Goal: Task Accomplishment & Management: Manage account settings

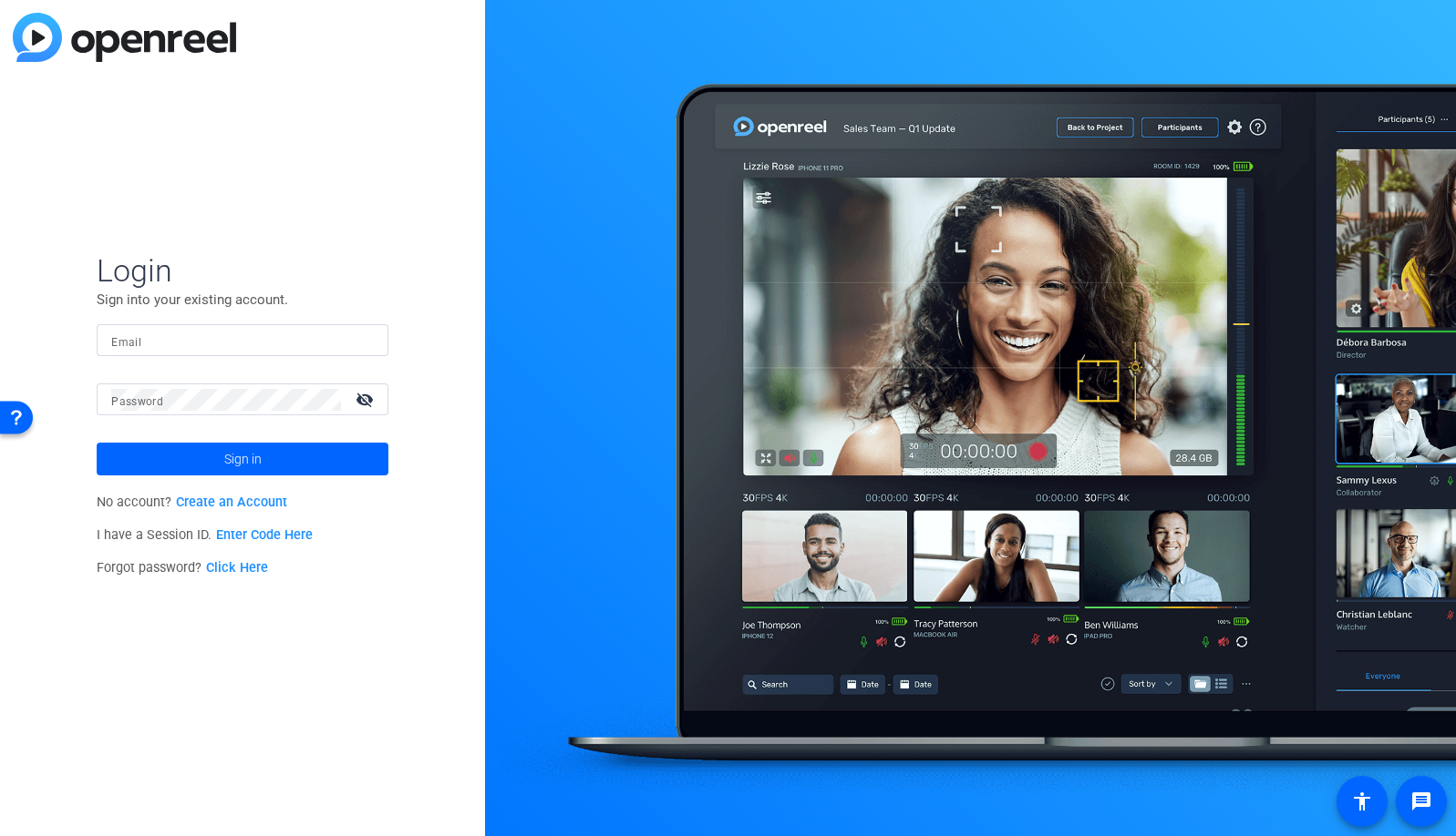
click at [289, 345] on input "Email" at bounding box center [242, 341] width 262 height 22
click at [355, 343] on img at bounding box center [357, 341] width 13 height 22
type input "[EMAIL_ADDRESS][DOMAIN_NAME]"
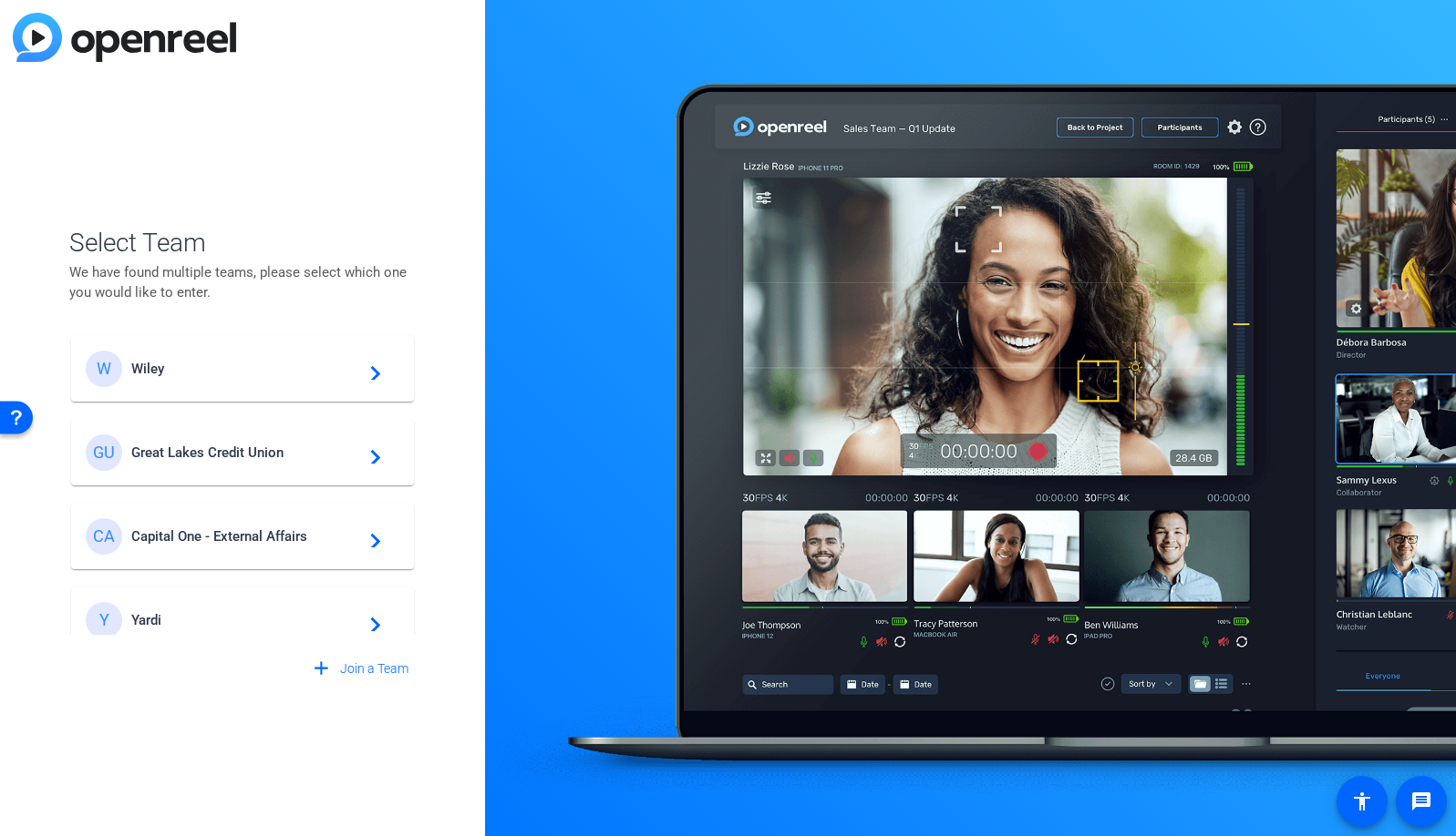
click at [213, 351] on div "W Wiley navigate_next" at bounding box center [243, 370] width 314 height 37
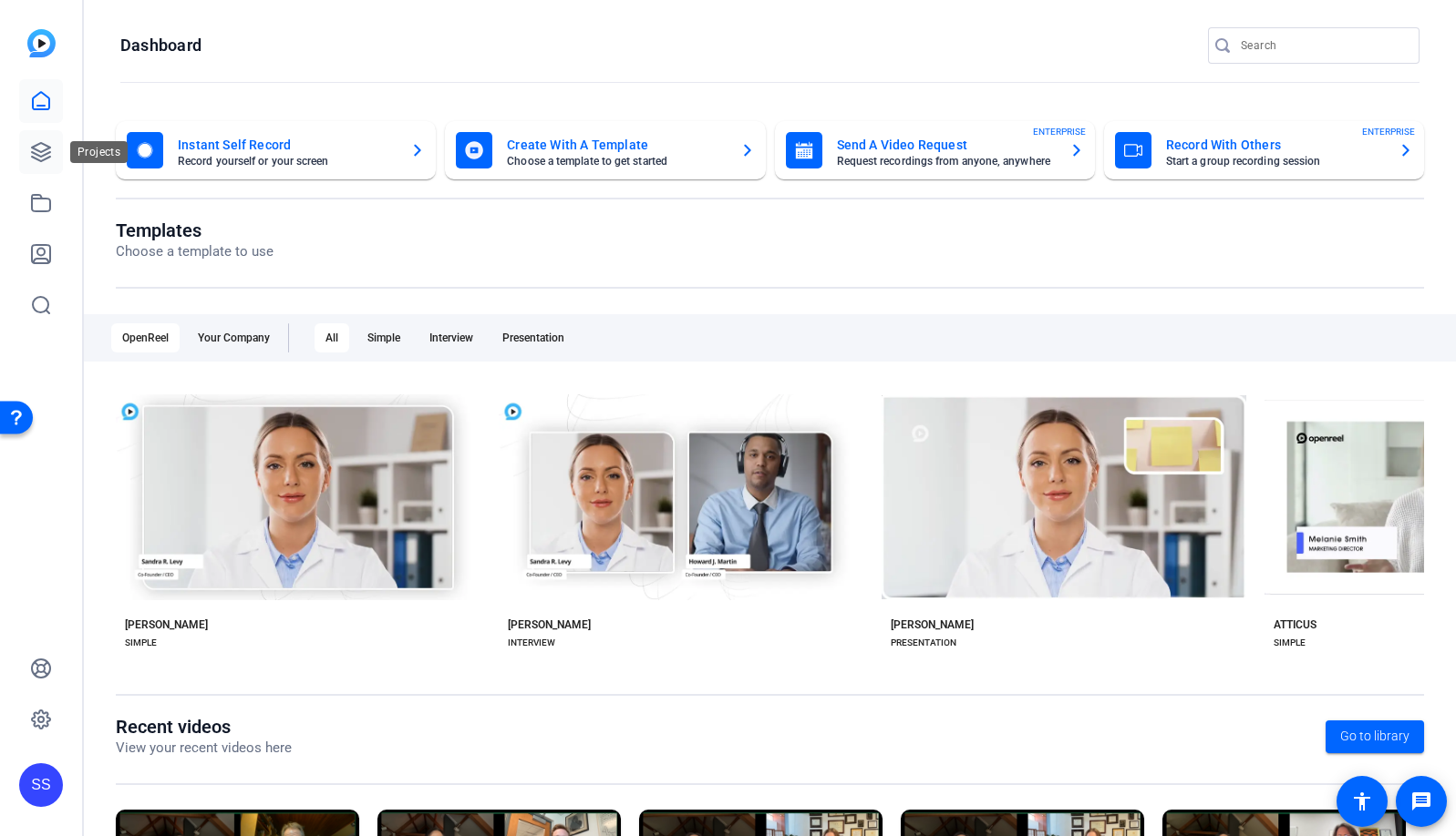
click at [39, 156] on icon at bounding box center [41, 152] width 18 height 18
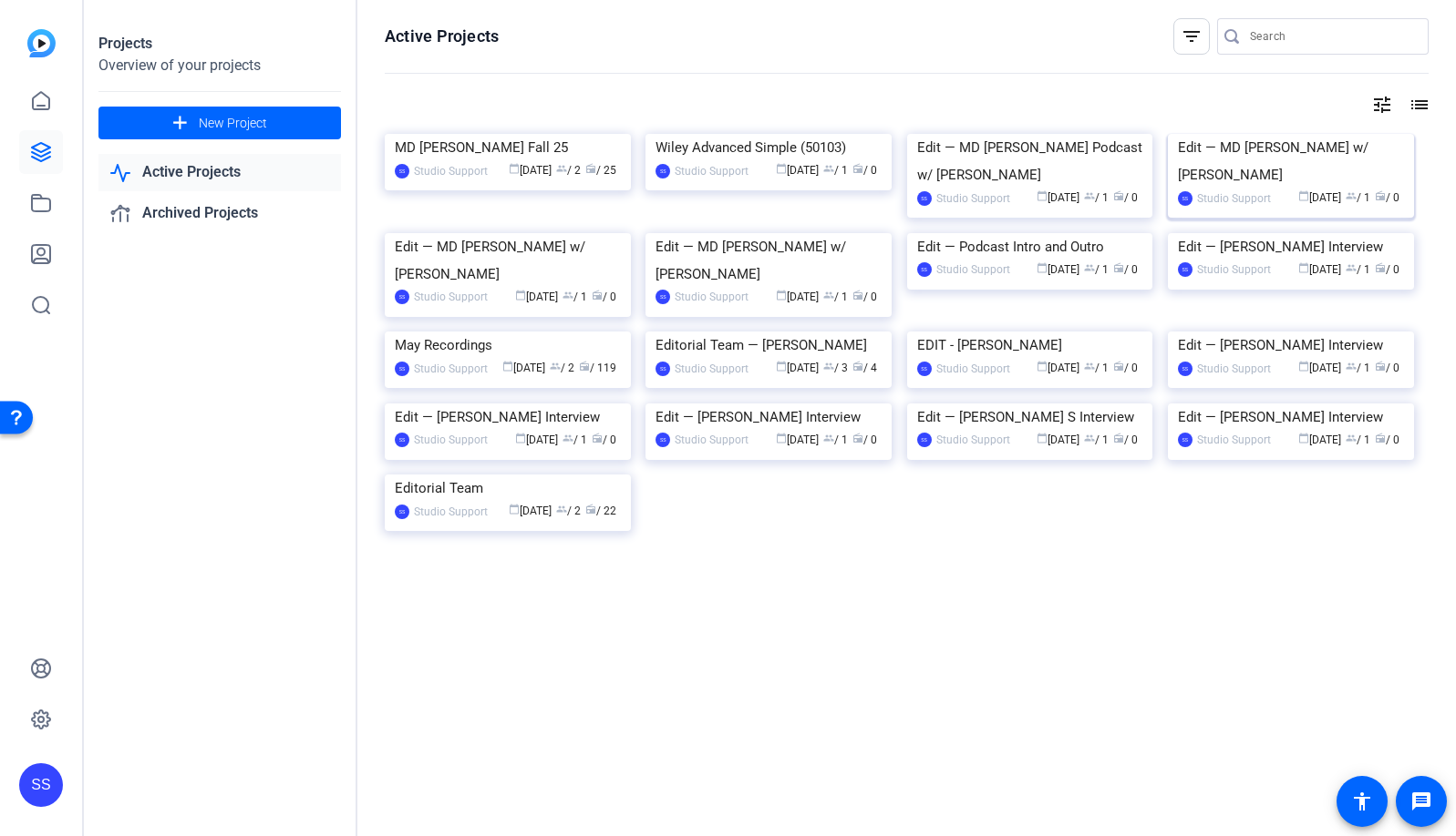
scroll to position [11, 0]
click at [1033, 134] on img at bounding box center [1030, 134] width 246 height 0
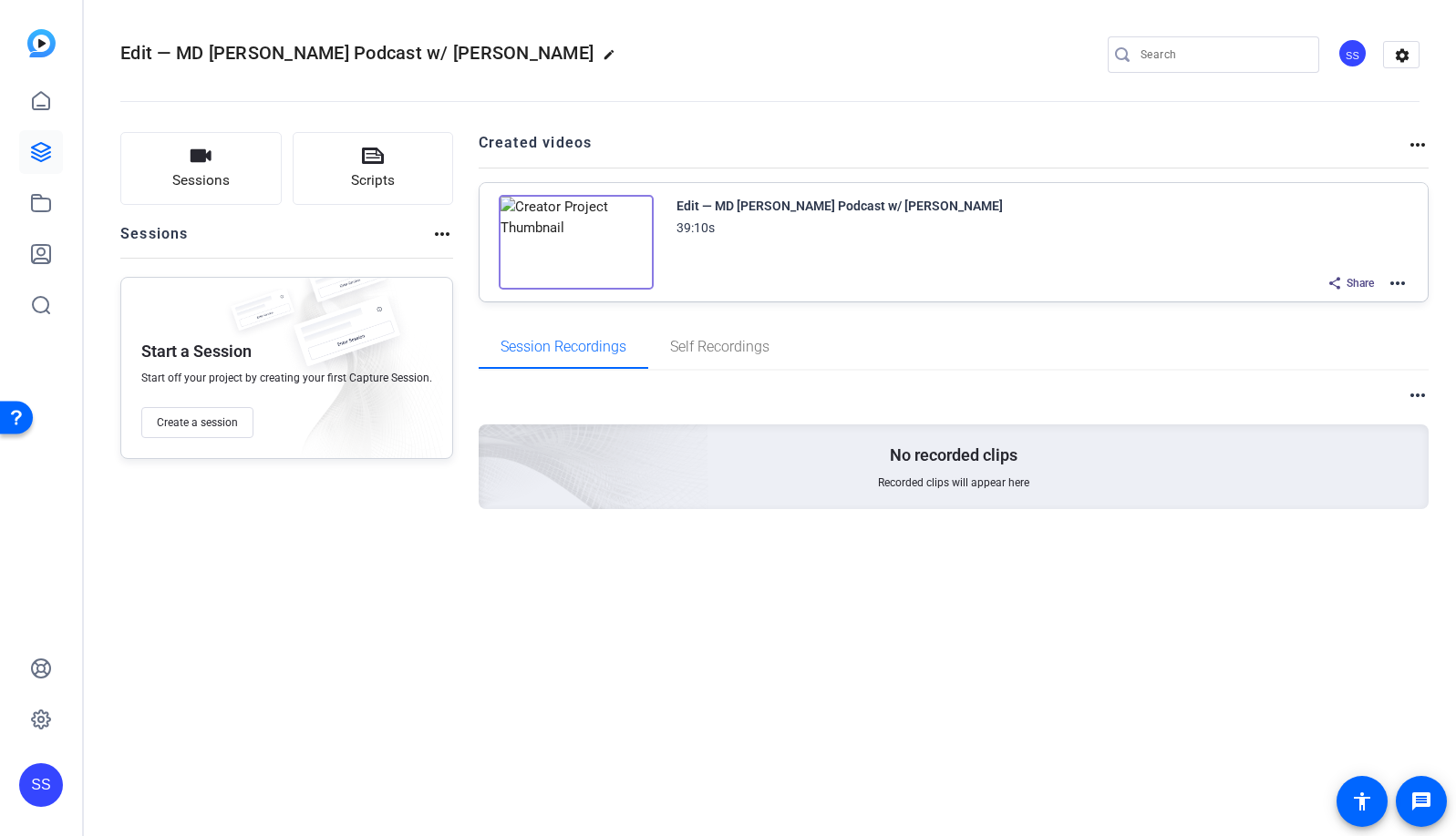
click at [602, 55] on mat-icon "edit" at bounding box center [613, 59] width 22 height 22
drag, startPoint x: 187, startPoint y: 61, endPoint x: 374, endPoint y: 68, distance: 187.1
click at [374, 68] on div "Edit — MD [PERSON_NAME] Podcast w/ [PERSON_NAME] check_circle clear SS settings" at bounding box center [770, 55] width 1299 height 137
click at [467, 61] on div "Edit — MD [PERSON_NAME] Podcast w/ [PERSON_NAME] check_circle clear SS settings" at bounding box center [770, 54] width 1299 height 27
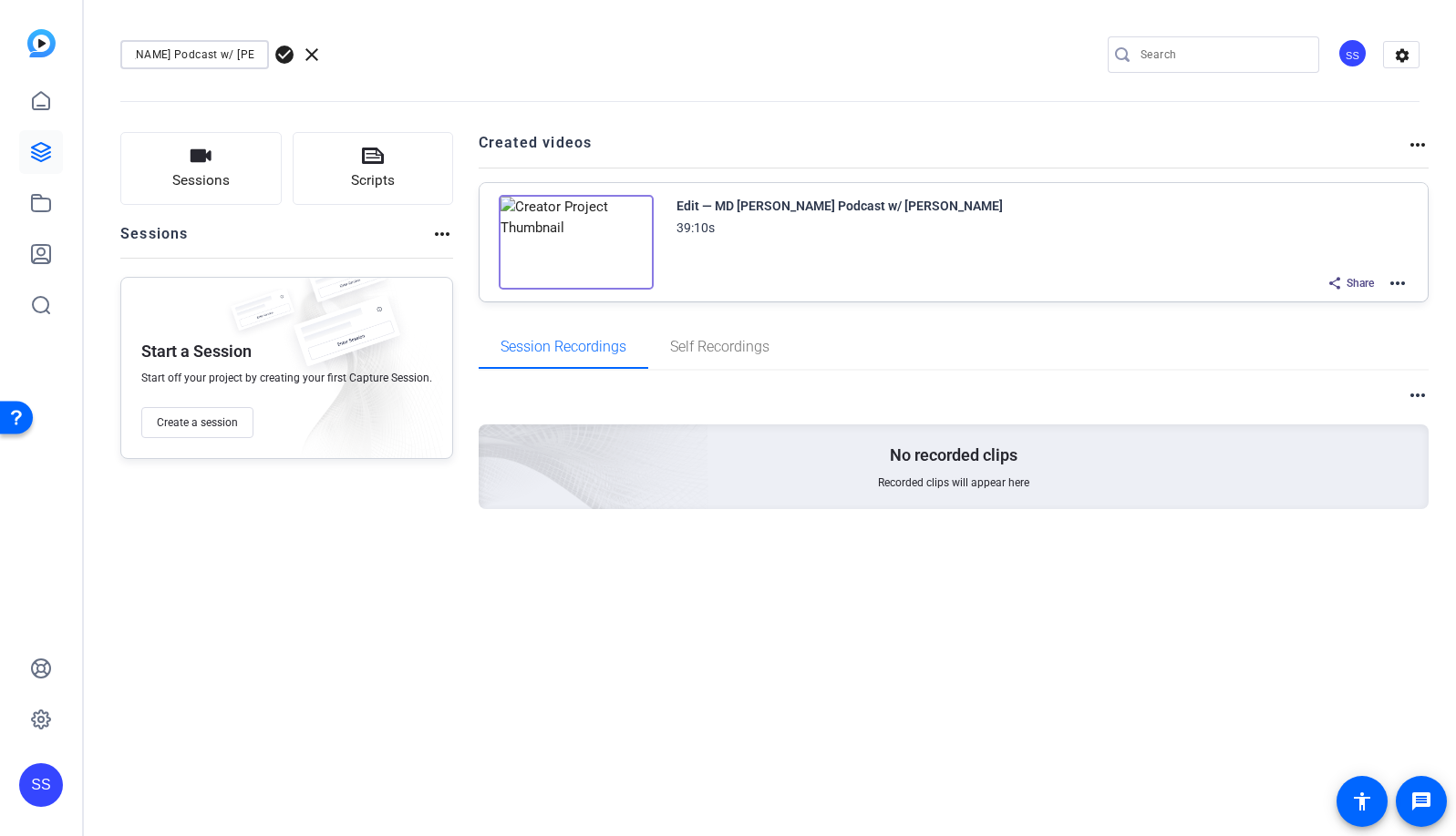
scroll to position [0, 0]
click at [308, 56] on span "clear" at bounding box center [312, 54] width 22 height 22
click at [1403, 283] on mat-icon "more_horiz" at bounding box center [1397, 284] width 22 height 22
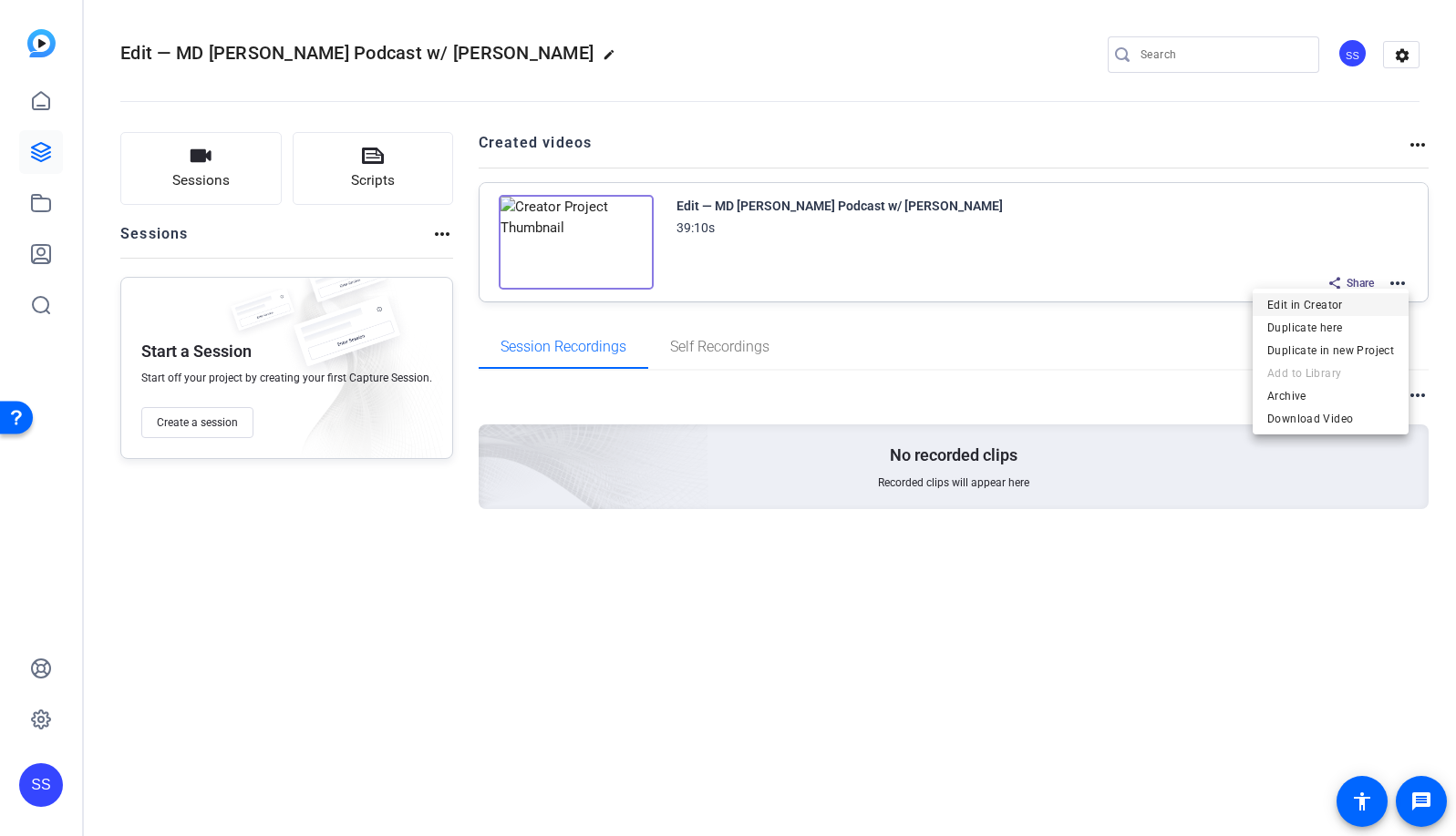
click at [1379, 308] on span "Edit in Creator" at bounding box center [1330, 305] width 127 height 22
click at [1407, 283] on mat-icon "more_horiz" at bounding box center [1397, 284] width 22 height 22
click at [1369, 327] on span "Duplicate here" at bounding box center [1330, 328] width 127 height 22
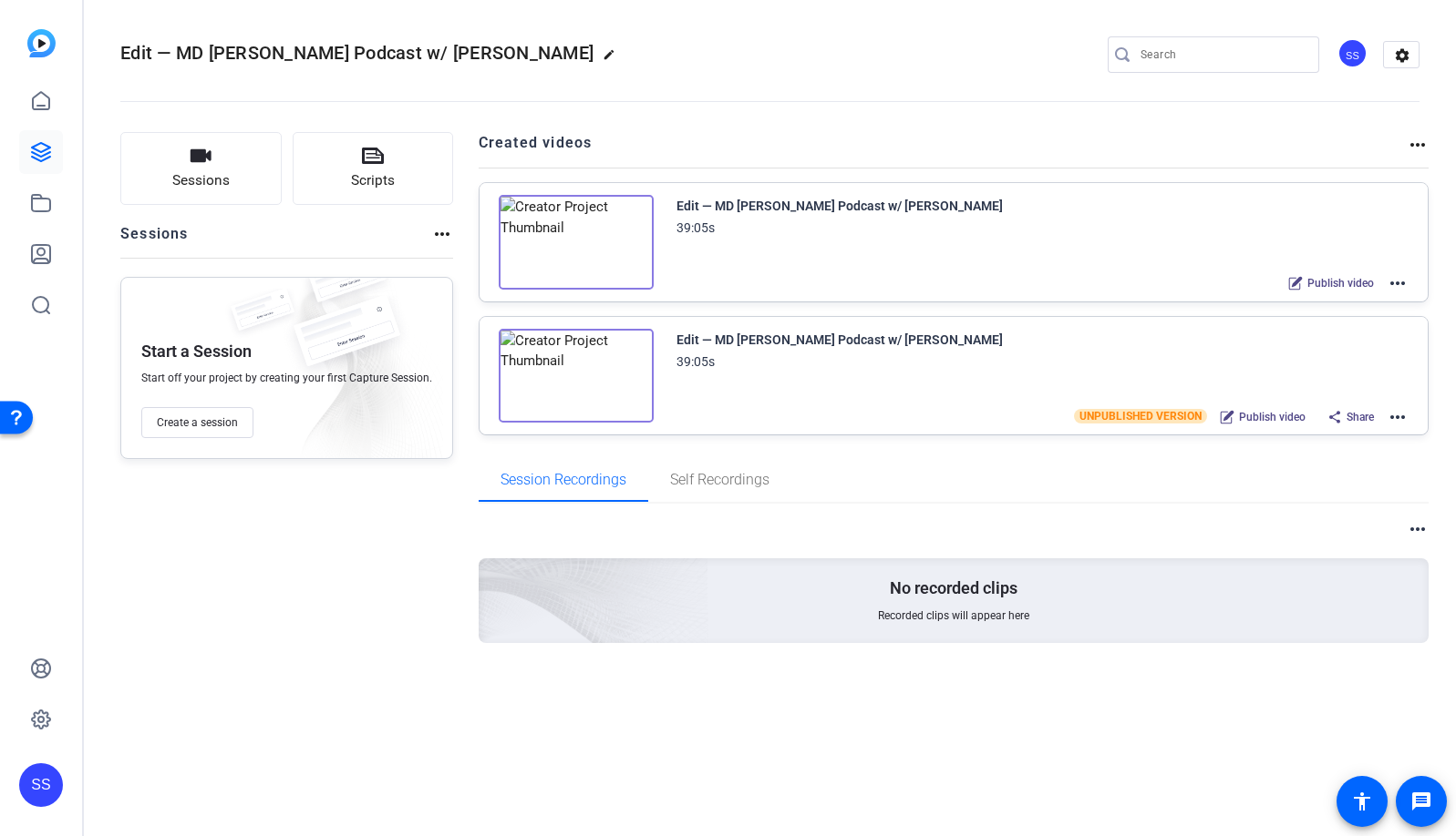
click at [1402, 277] on mat-icon "more_horiz" at bounding box center [1397, 284] width 22 height 22
click at [1365, 305] on span "Edit in Creator" at bounding box center [1330, 305] width 127 height 22
click at [44, 148] on icon at bounding box center [41, 152] width 22 height 22
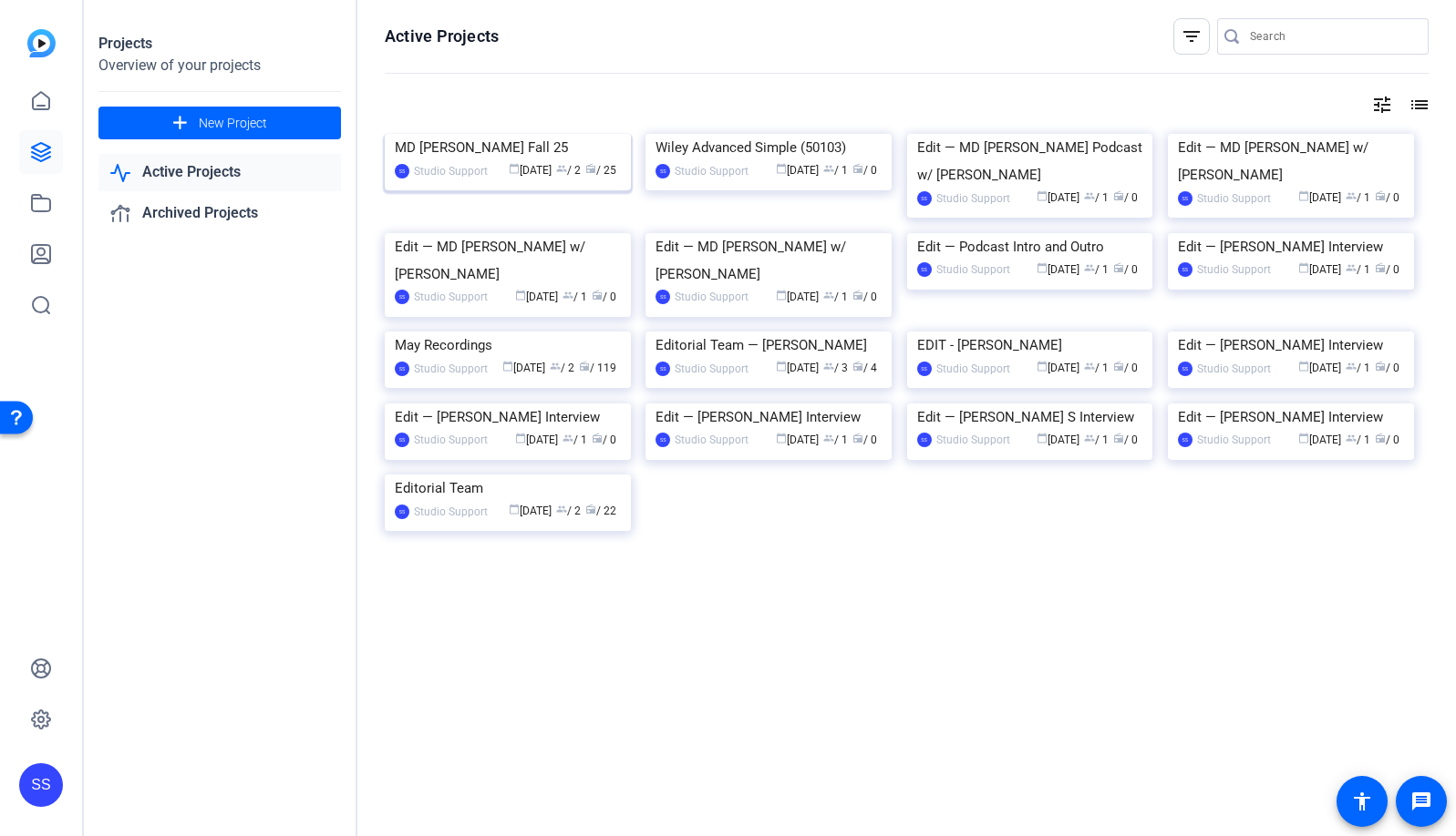
click at [504, 134] on img at bounding box center [507, 134] width 246 height 0
click at [1309, 134] on img at bounding box center [1290, 134] width 246 height 0
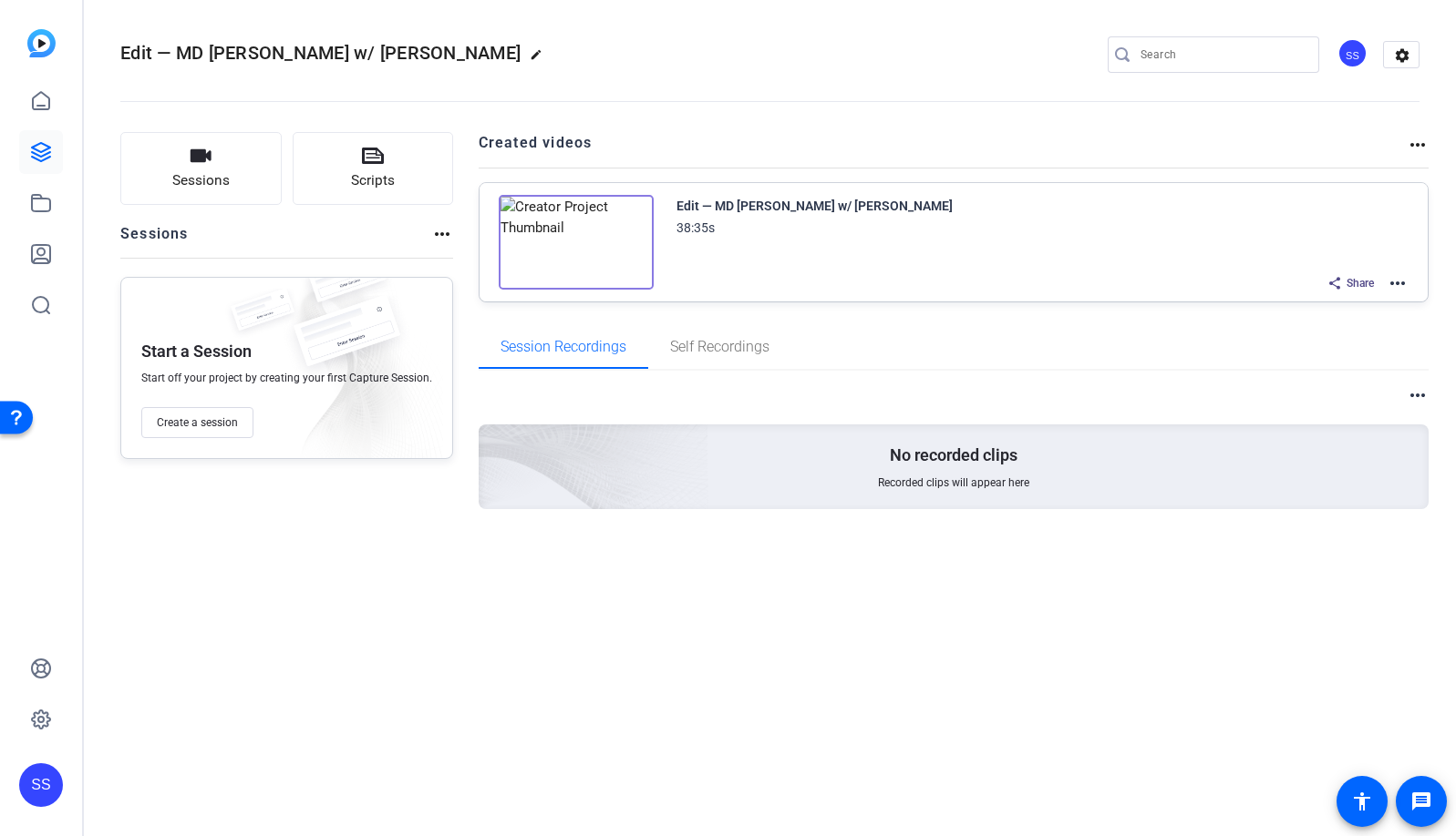
click at [1397, 283] on mat-icon "more_horiz" at bounding box center [1397, 284] width 22 height 22
click at [1379, 300] on span "Edit in Creator" at bounding box center [1330, 305] width 127 height 22
click at [37, 143] on icon at bounding box center [41, 152] width 22 height 22
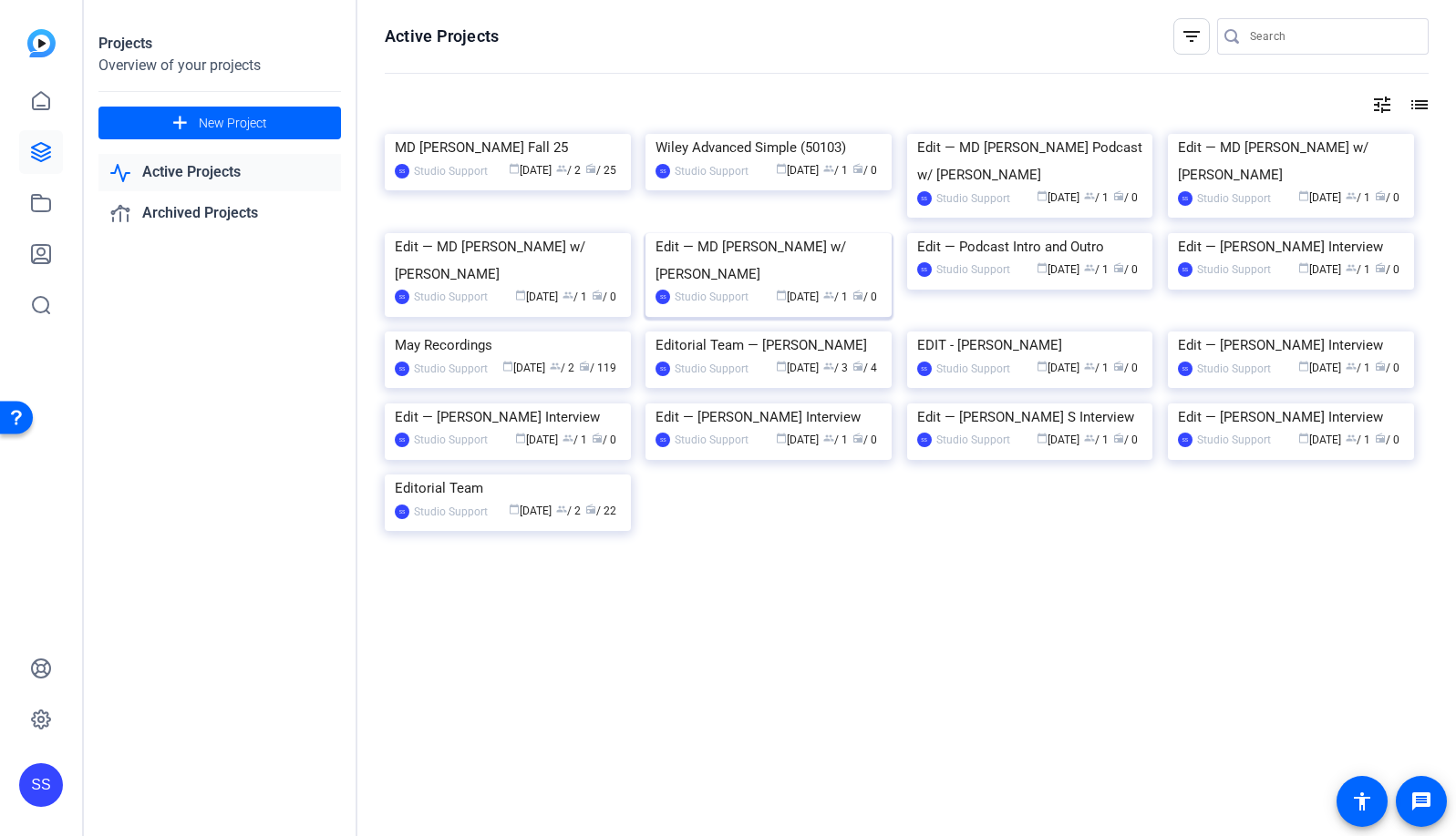
click at [804, 233] on img at bounding box center [769, 233] width 246 height 0
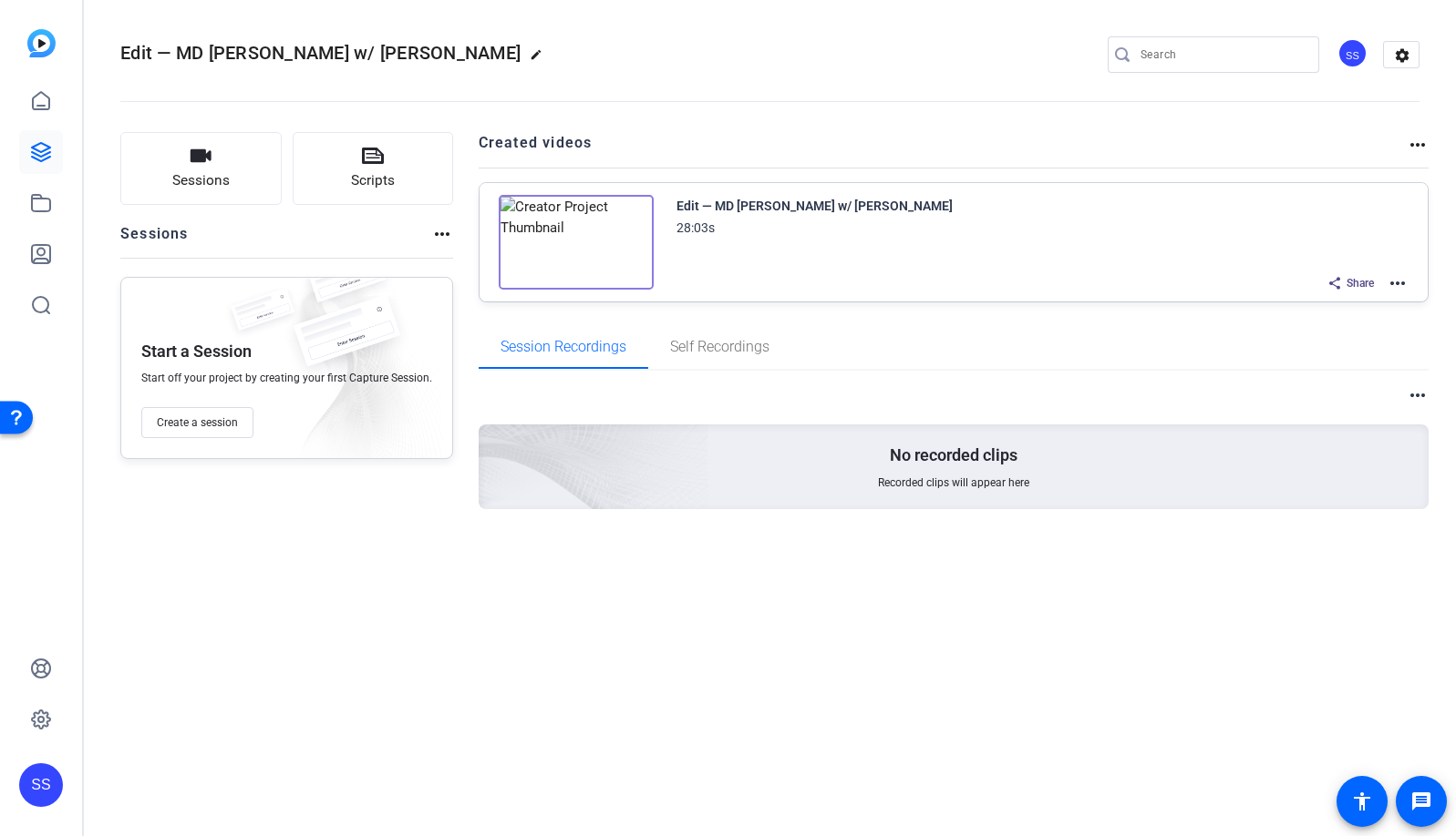
click at [1395, 285] on mat-icon "more_horiz" at bounding box center [1397, 284] width 22 height 22
click at [1377, 314] on span "Edit in Creator" at bounding box center [1330, 305] width 127 height 22
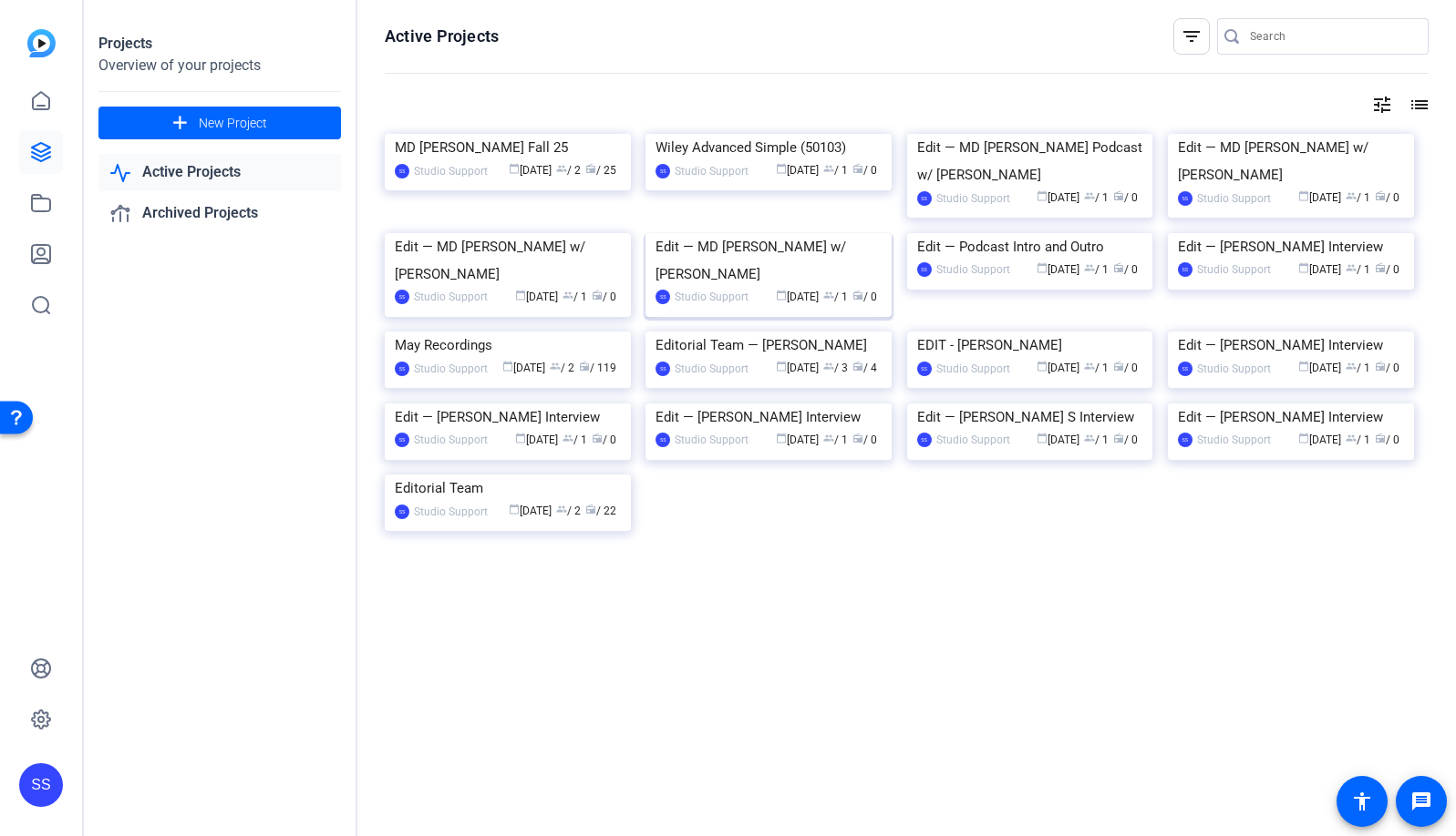
scroll to position [43, 0]
click at [539, 134] on img at bounding box center [507, 134] width 246 height 0
click at [399, 332] on img at bounding box center [507, 332] width 246 height 0
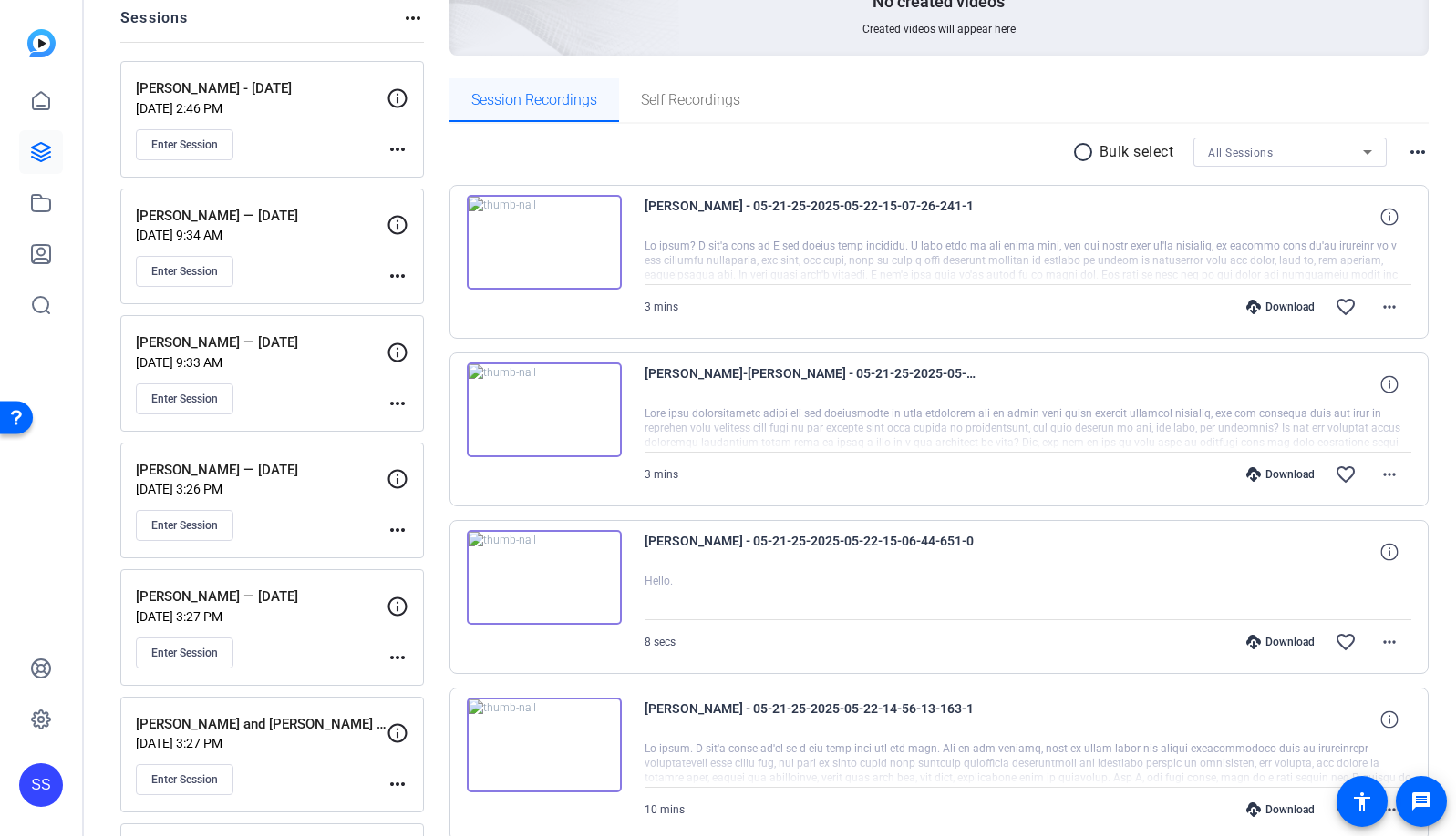
scroll to position [218, 0]
click at [342, 501] on div "[PERSON_NAME] — [DATE] [DATE] 3:26 PM Enter Session" at bounding box center [260, 499] width 251 height 82
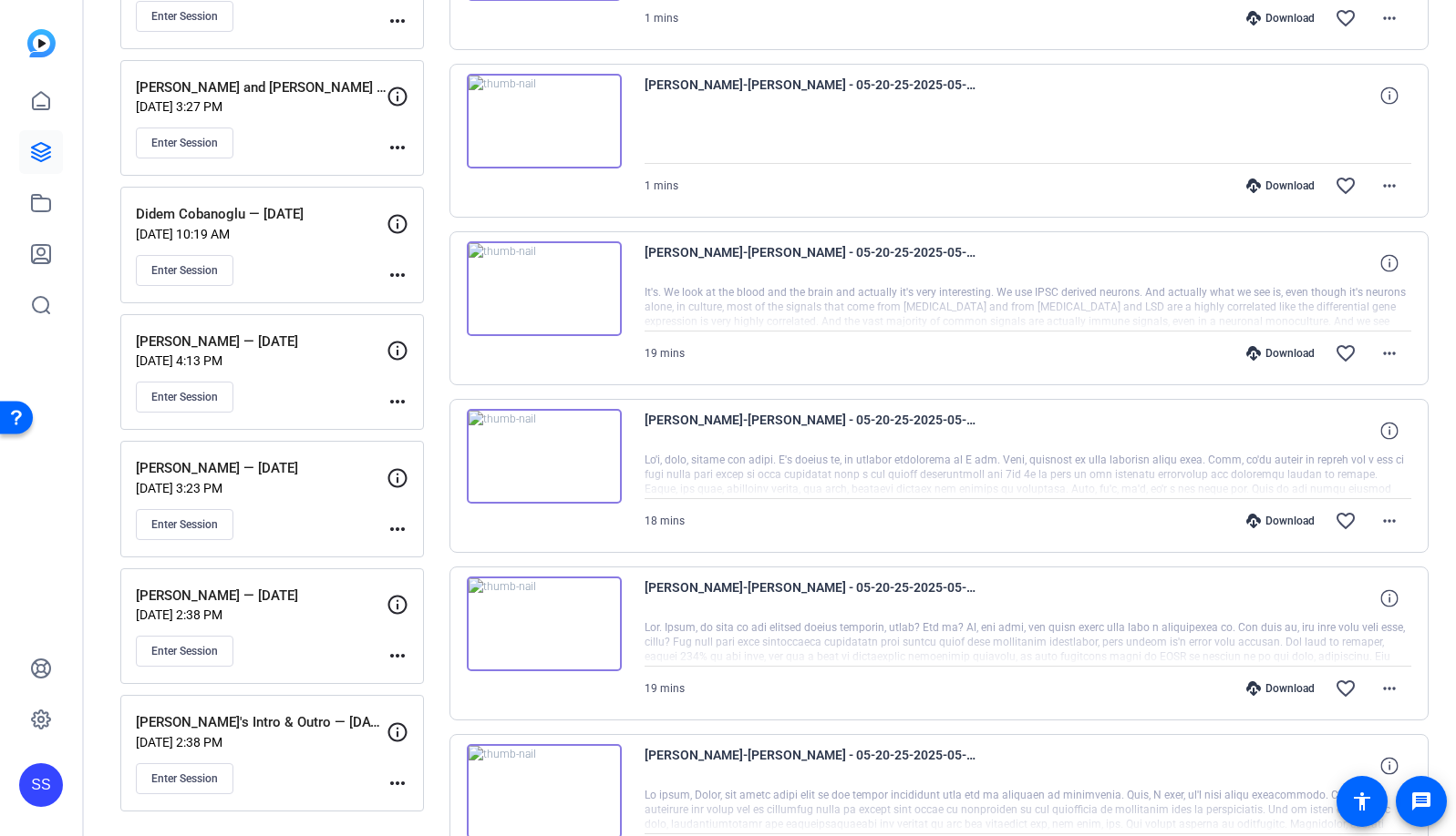
scroll to position [0, 0]
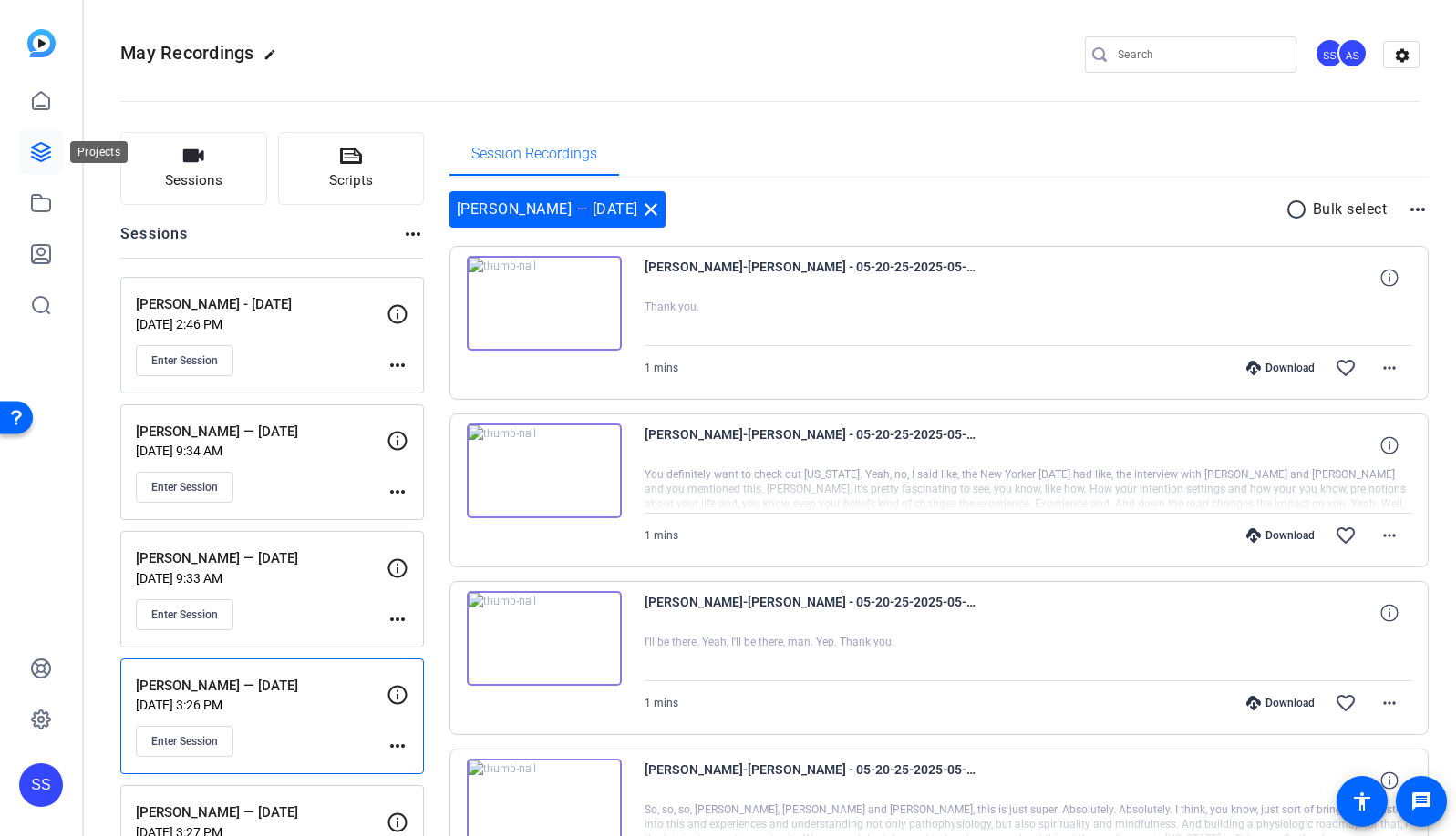
click at [54, 154] on link at bounding box center [41, 152] width 44 height 44
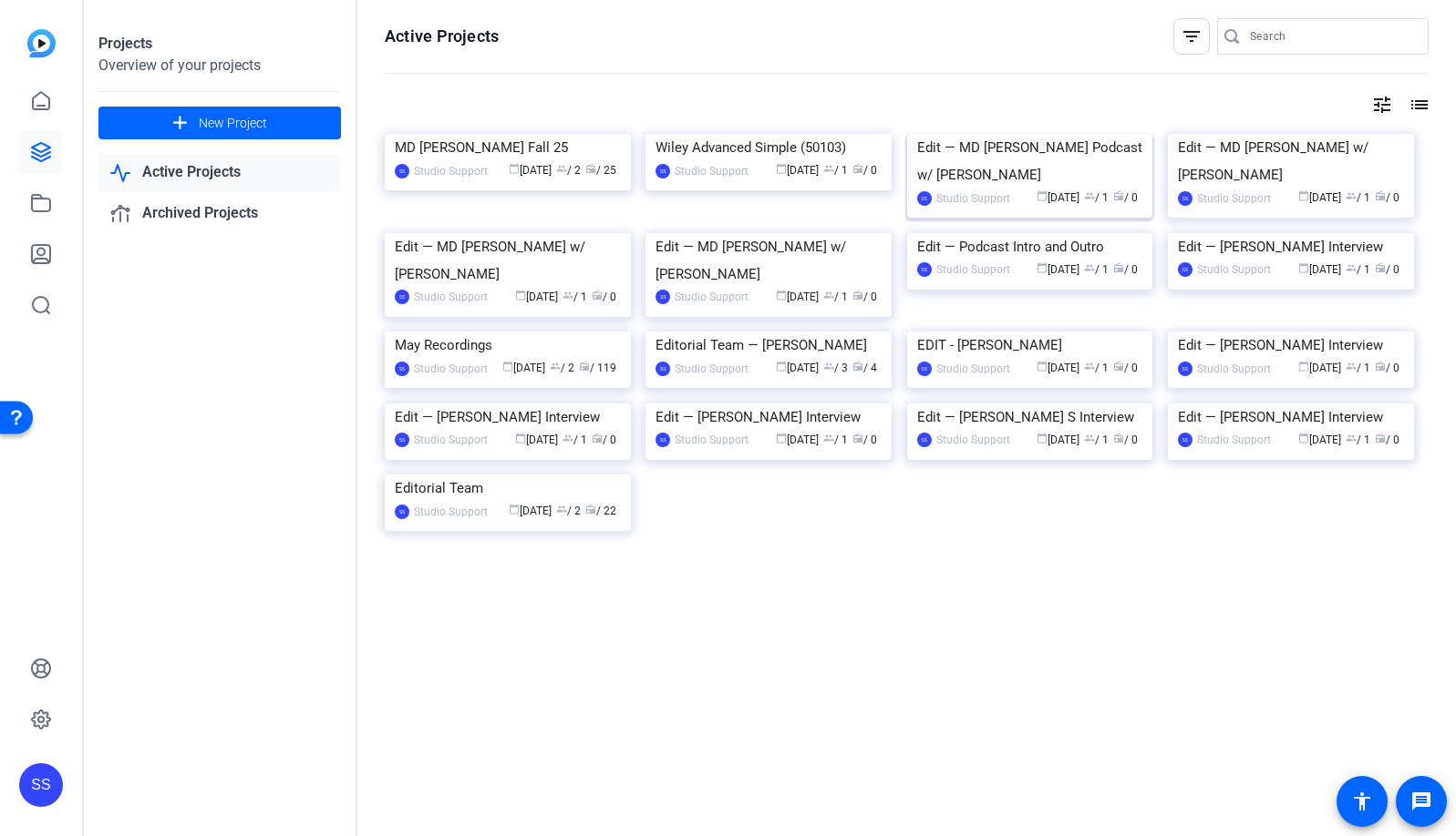
click at [1022, 134] on img at bounding box center [1030, 134] width 246 height 0
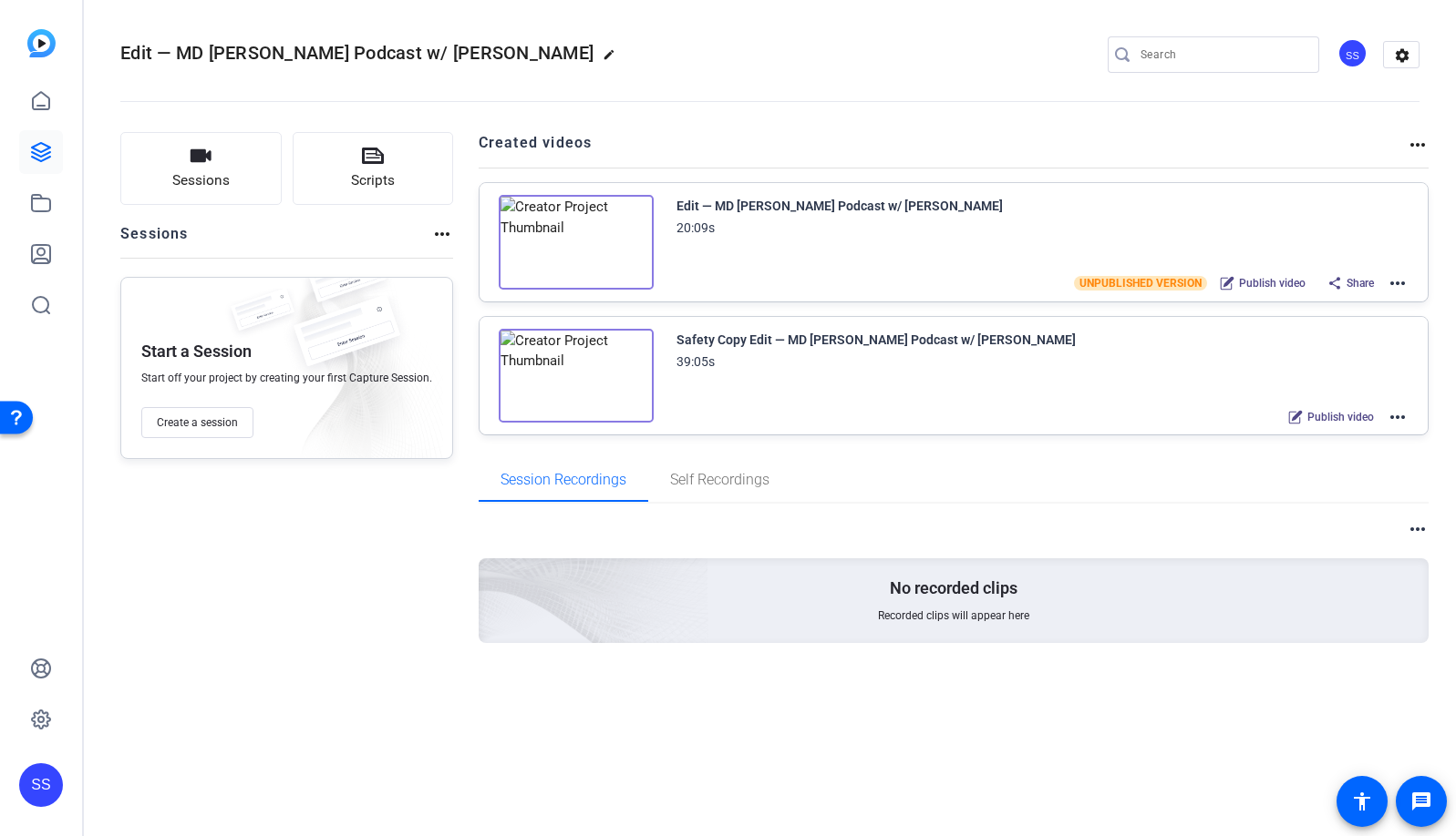
click at [1401, 419] on mat-icon "more_horiz" at bounding box center [1397, 417] width 22 height 22
click at [1365, 456] on span "Duplicate here" at bounding box center [1330, 461] width 127 height 22
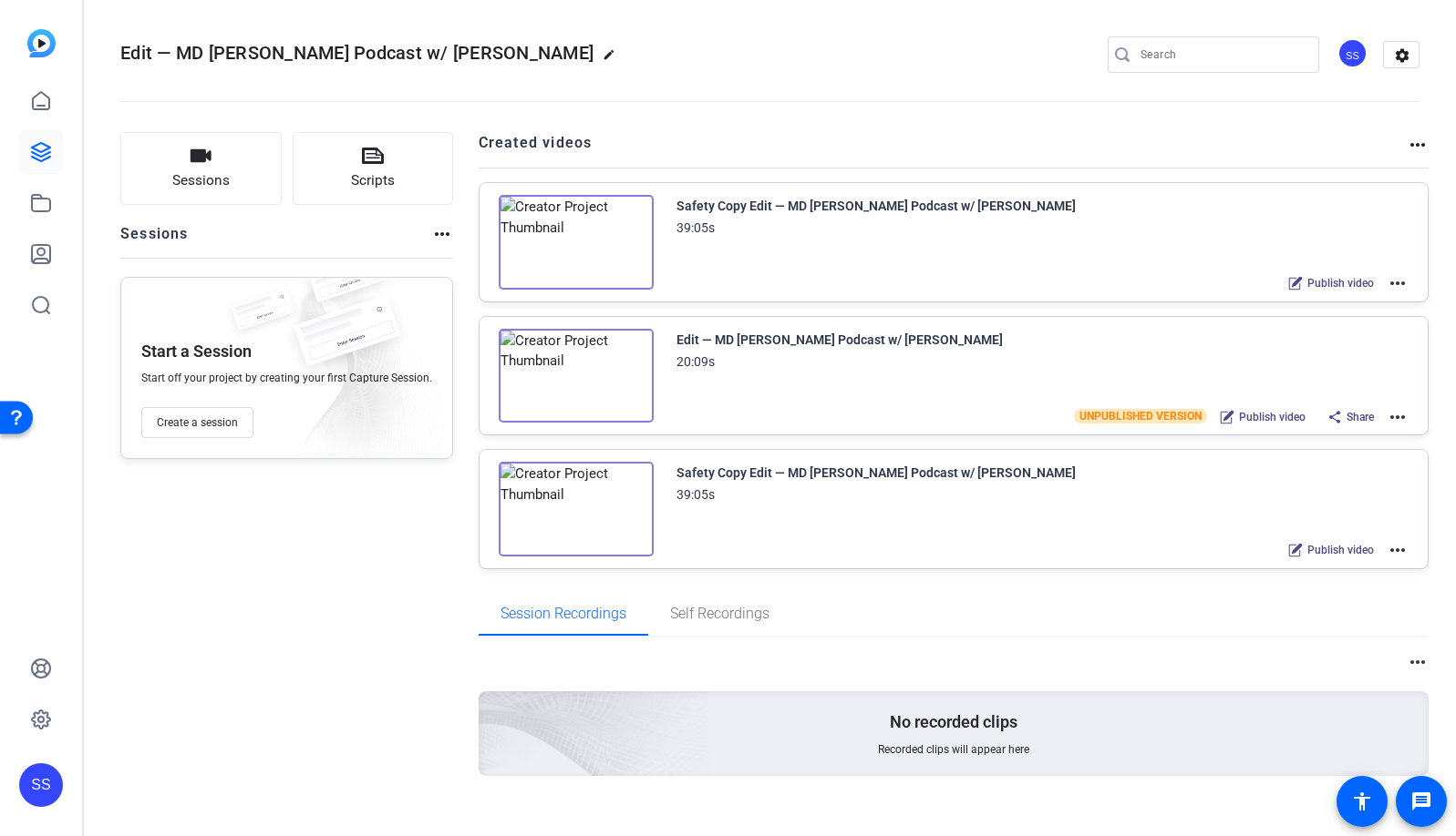
click at [1386, 284] on mat-icon "more_horiz" at bounding box center [1397, 284] width 22 height 22
click at [1297, 301] on span "Edit in Creator" at bounding box center [1320, 305] width 127 height 22
click at [34, 209] on icon at bounding box center [41, 203] width 22 height 22
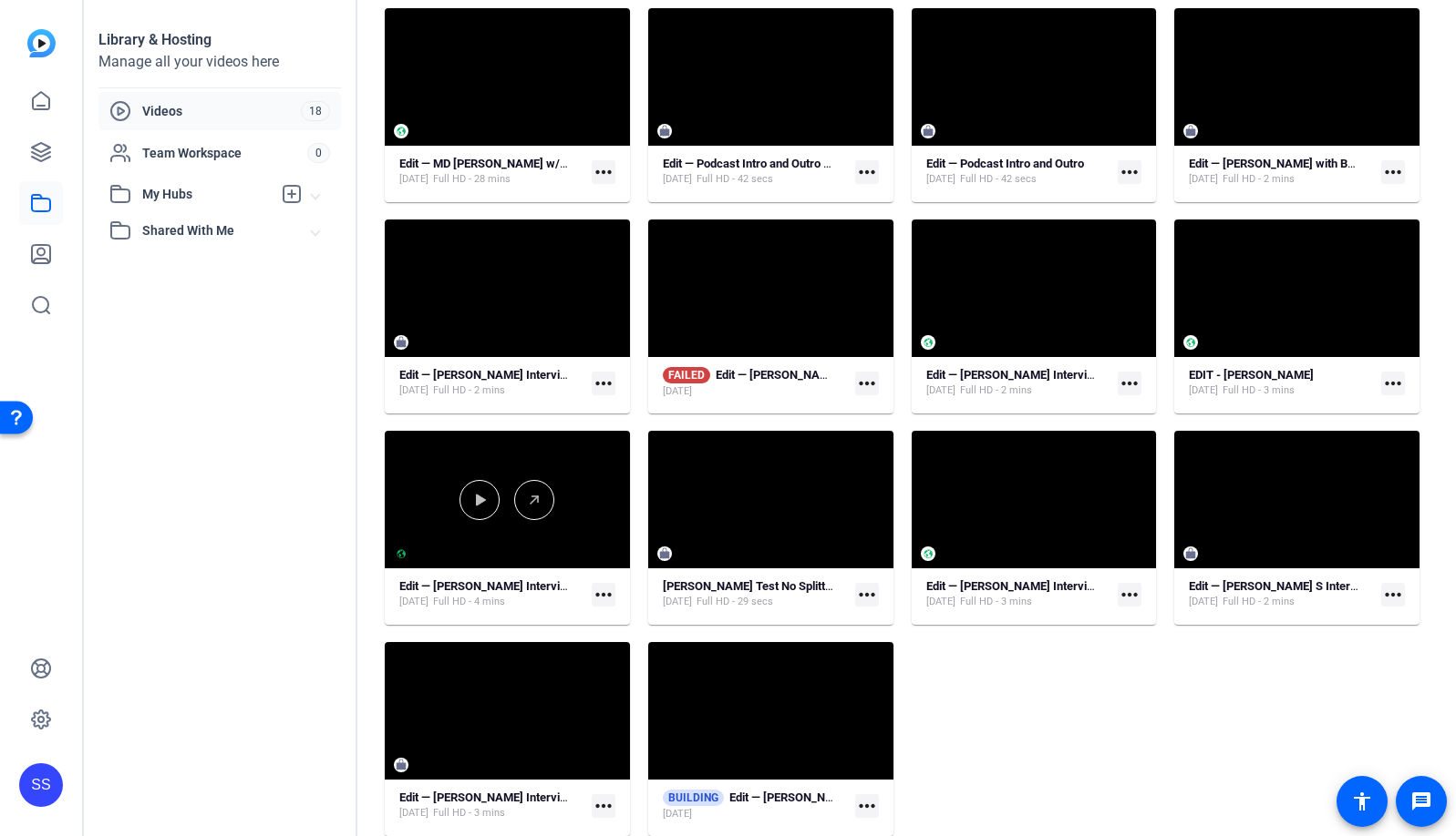
scroll to position [364, 0]
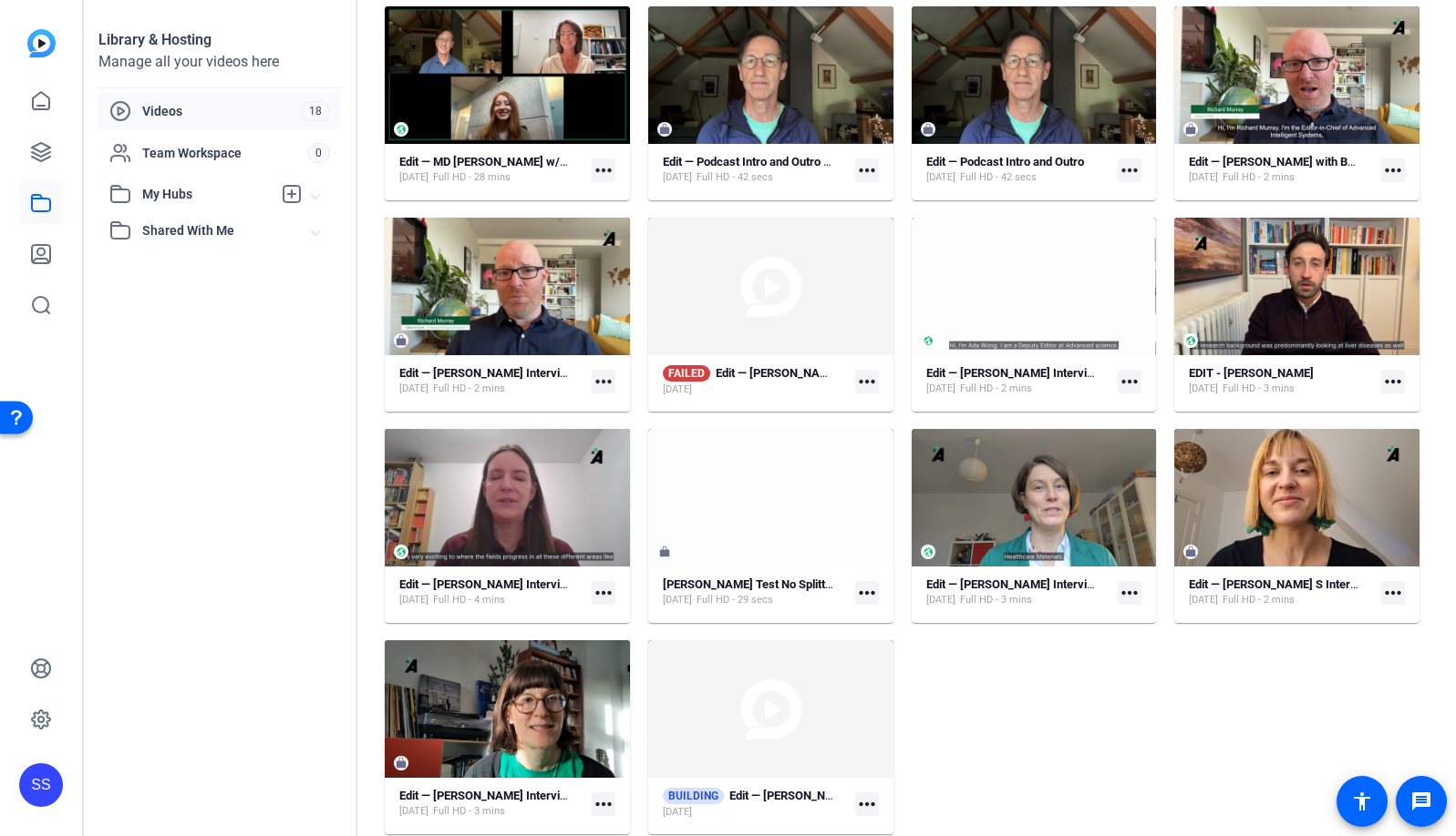
click at [1073, 752] on div "Edit — MD [PERSON_NAME] Podcast w/ [PERSON_NAME] [DATE] Full HD - 39 mins more_…" at bounding box center [901, 314] width 1035 height 1038
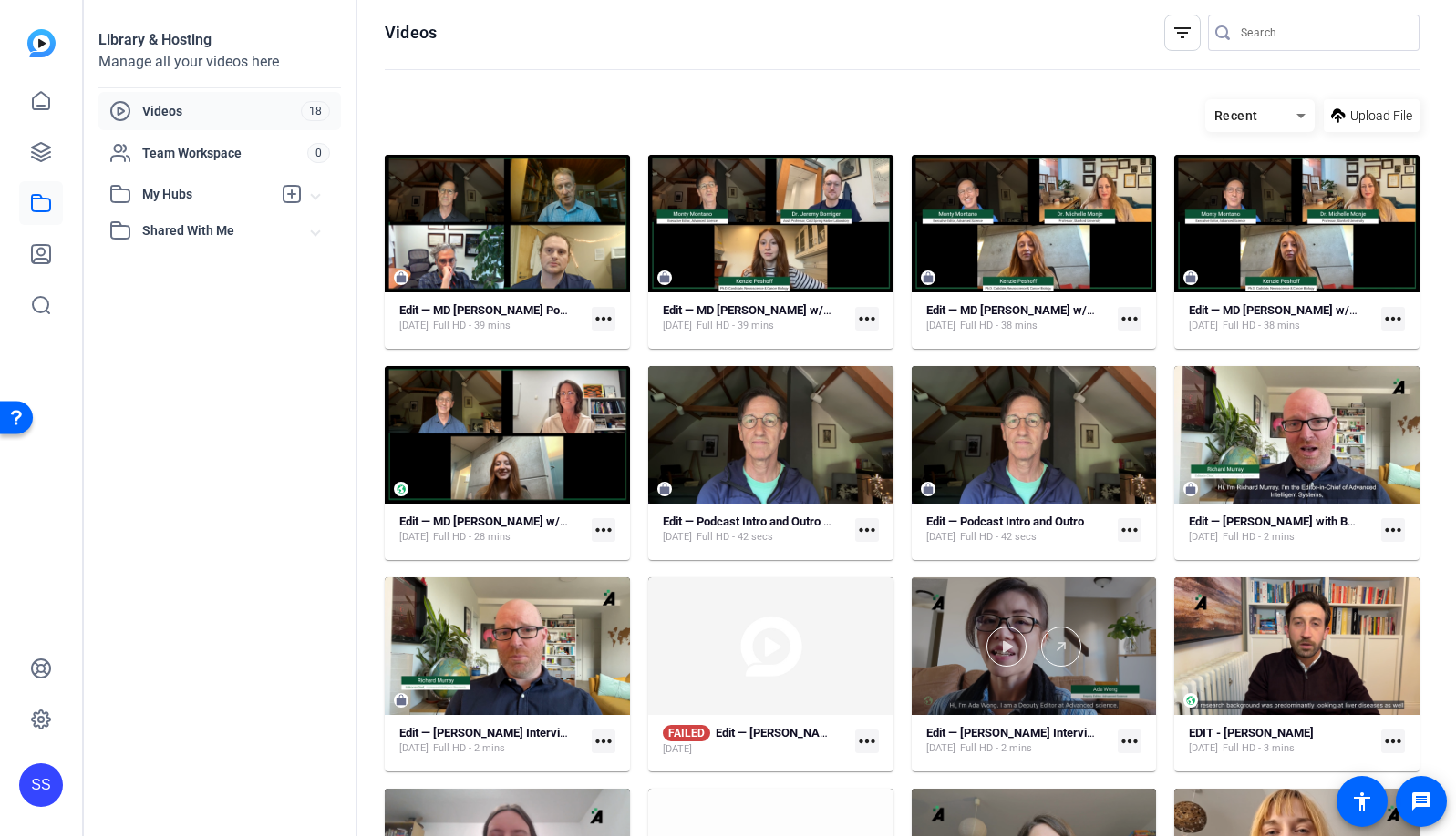
scroll to position [0, 0]
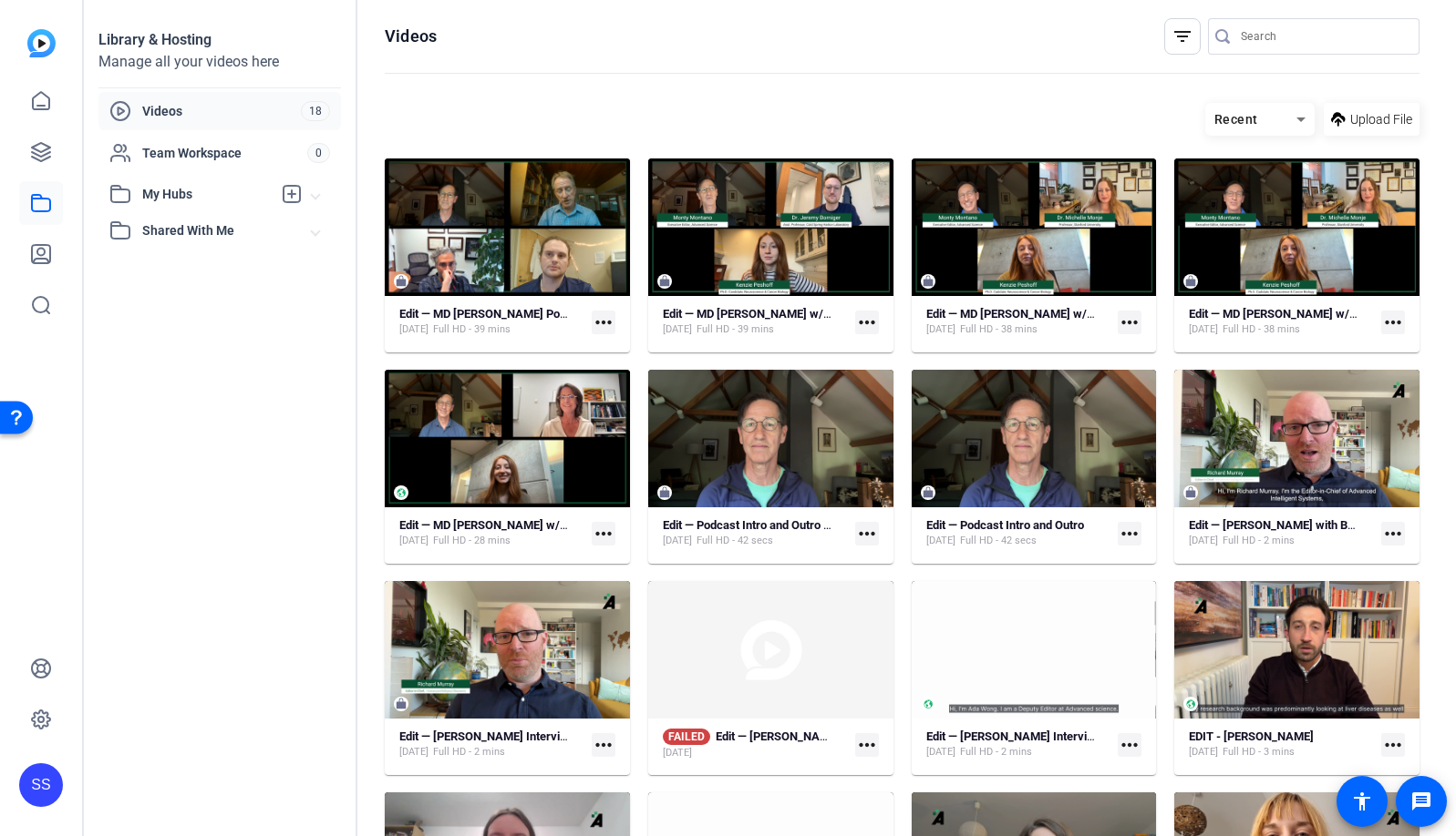
click at [601, 320] on mat-icon "more_horiz" at bounding box center [603, 322] width 23 height 23
click at [642, 414] on span "Extract MP4" at bounding box center [641, 417] width 76 height 22
click at [614, 327] on mat-card-content "Edit — MD [PERSON_NAME] Podcast w/ [PERSON_NAME] [DATE] Full HD - 39 mins more_…" at bounding box center [506, 329] width 245 height 46
click at [605, 321] on mat-icon "more_horiz" at bounding box center [603, 322] width 23 height 23
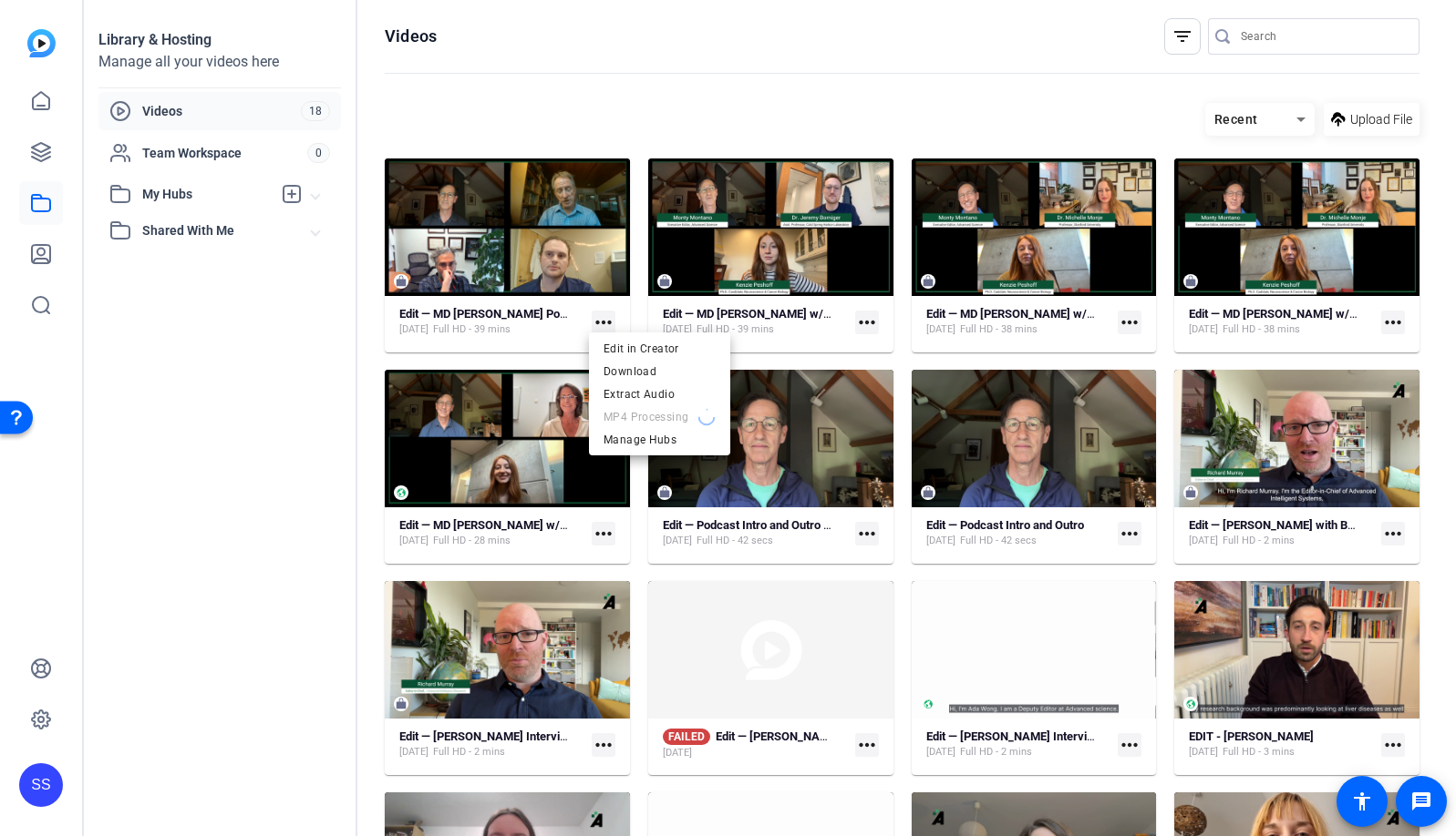
click at [45, 159] on div at bounding box center [728, 418] width 1456 height 836
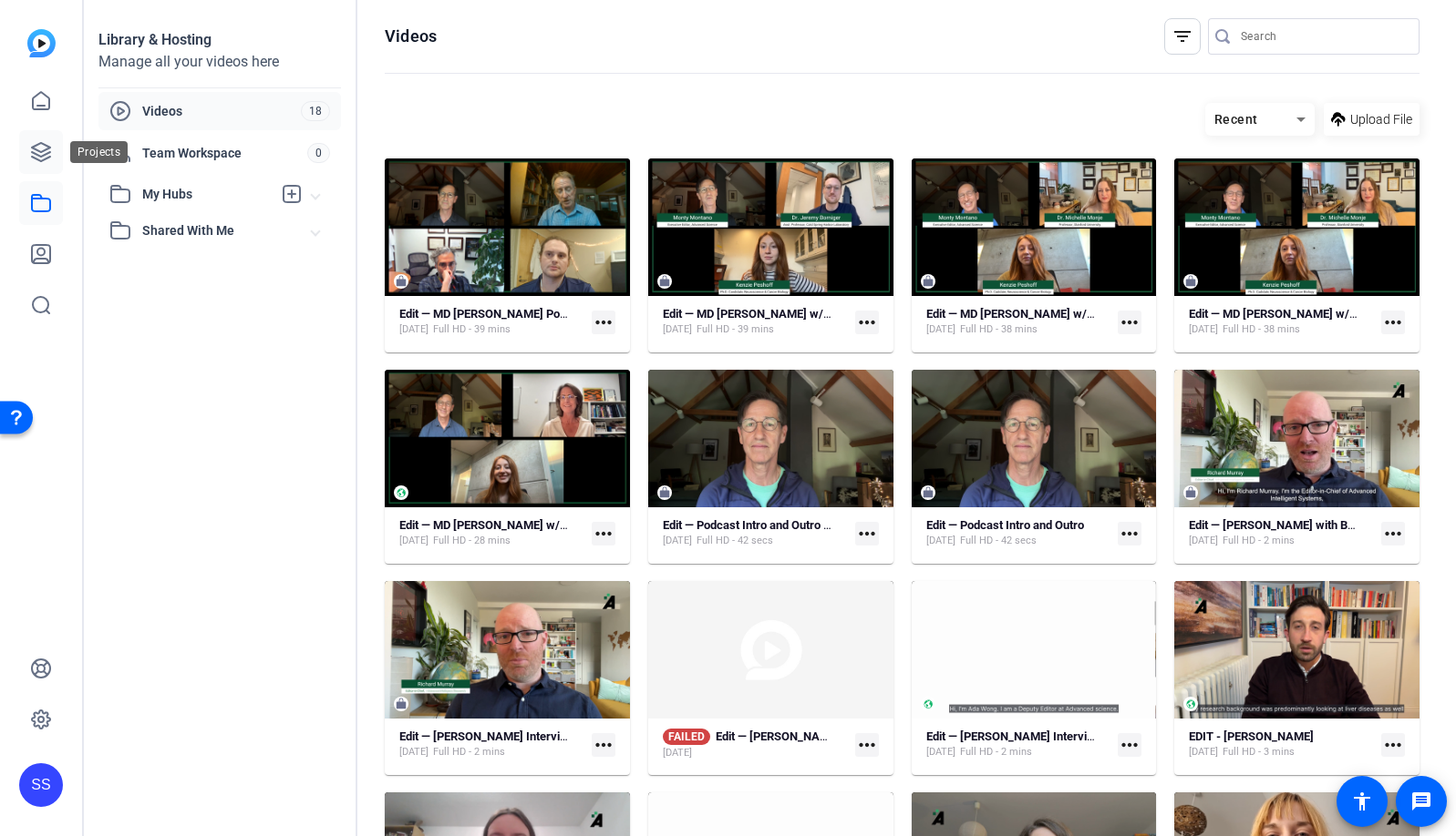
click at [45, 148] on icon at bounding box center [41, 152] width 18 height 18
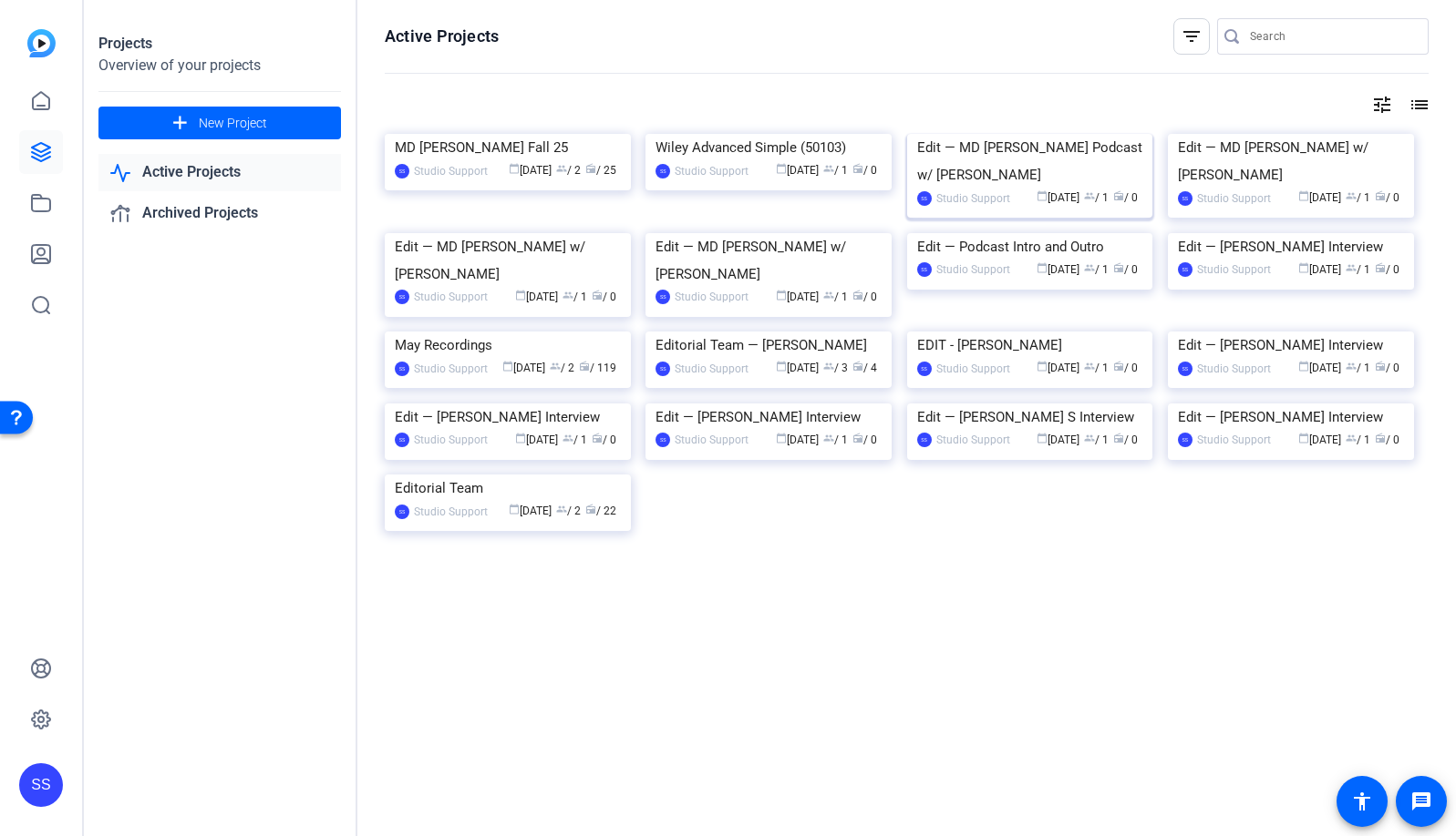
click at [1074, 134] on img at bounding box center [1030, 134] width 246 height 0
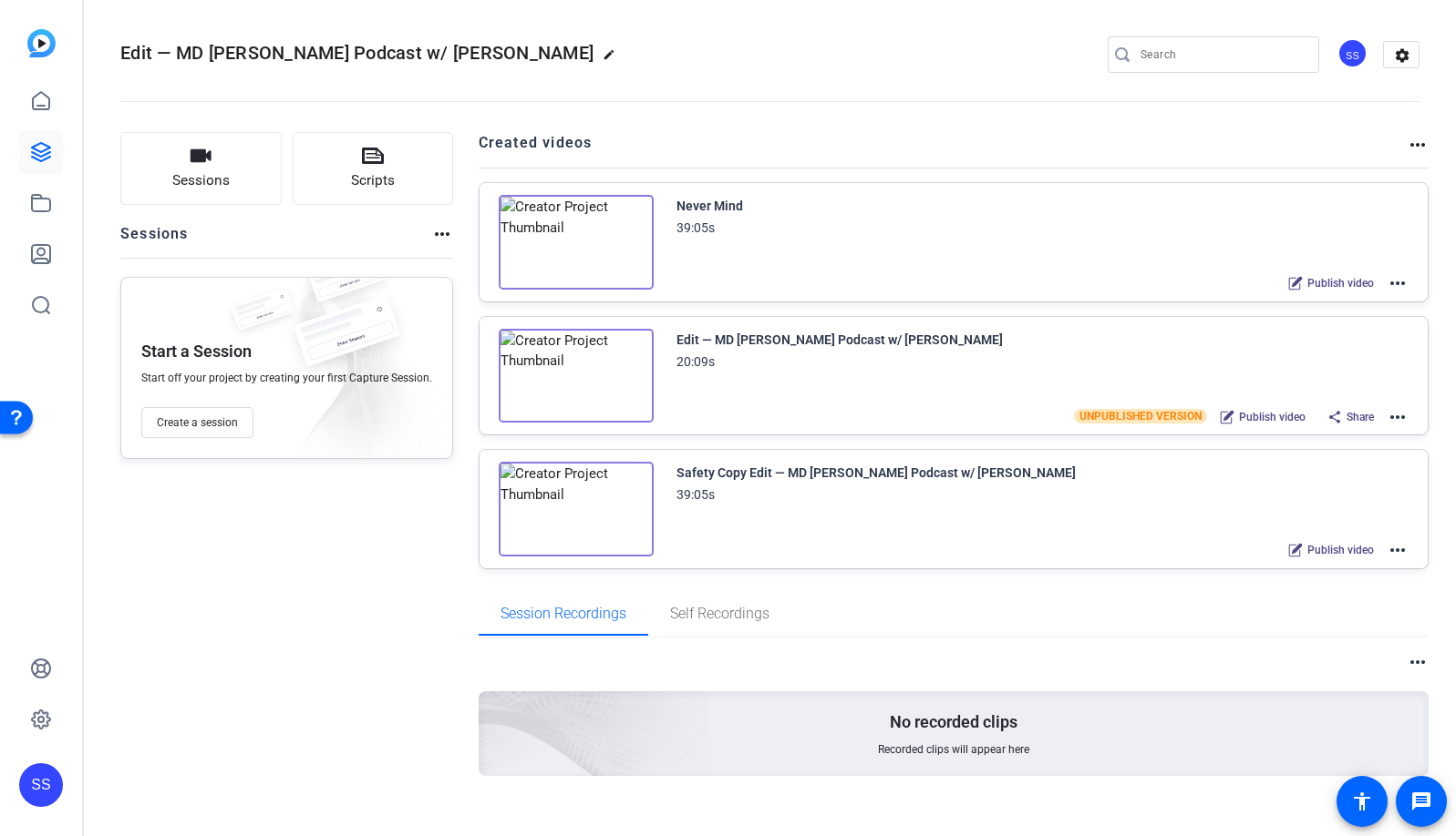
click at [1392, 283] on mat-icon "more_horiz" at bounding box center [1397, 284] width 22 height 22
click at [1333, 382] on span "Archive" at bounding box center [1320, 373] width 127 height 22
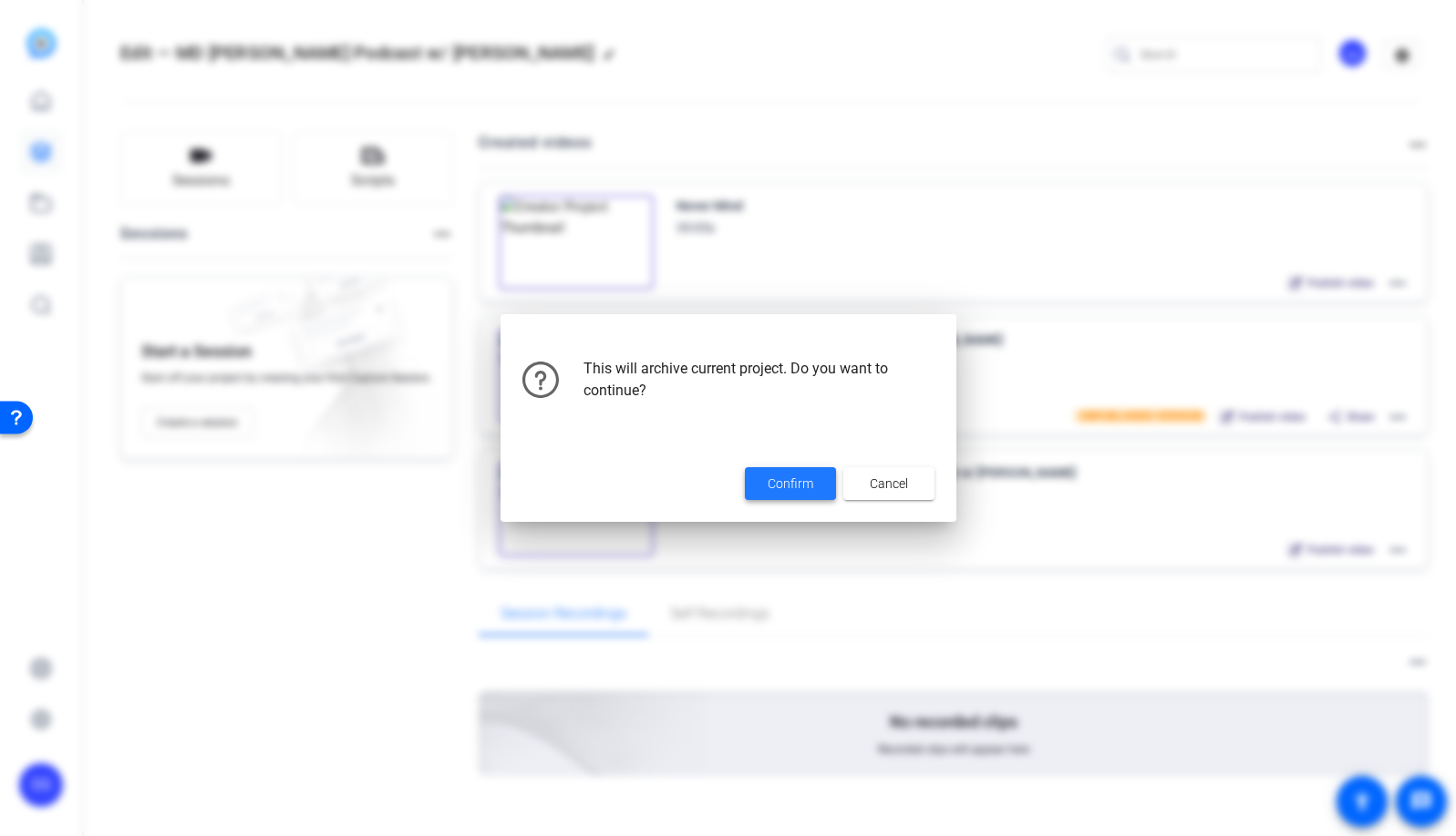
click at [790, 482] on span "Confirm" at bounding box center [790, 485] width 46 height 19
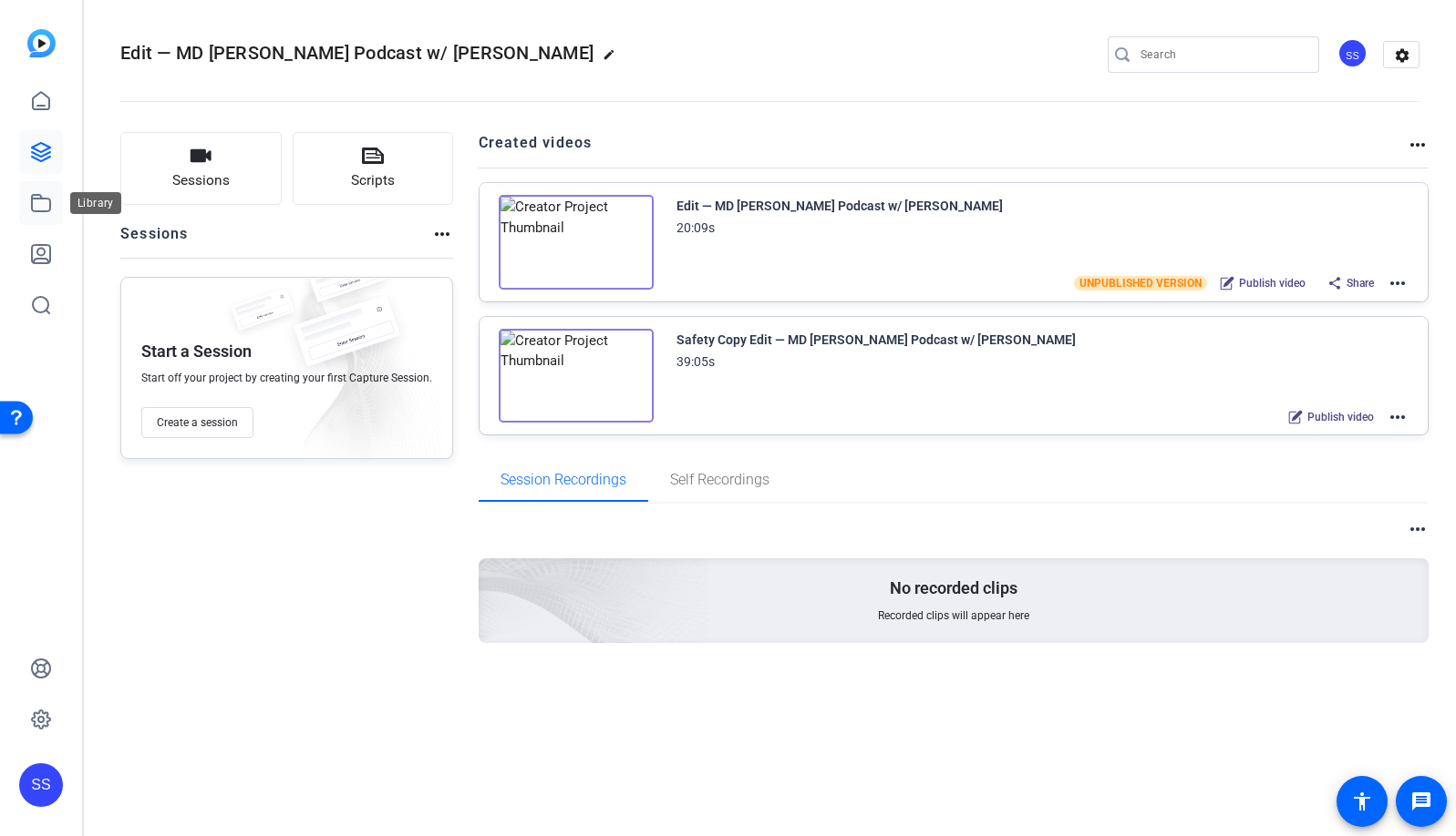
click at [52, 206] on link at bounding box center [41, 202] width 44 height 44
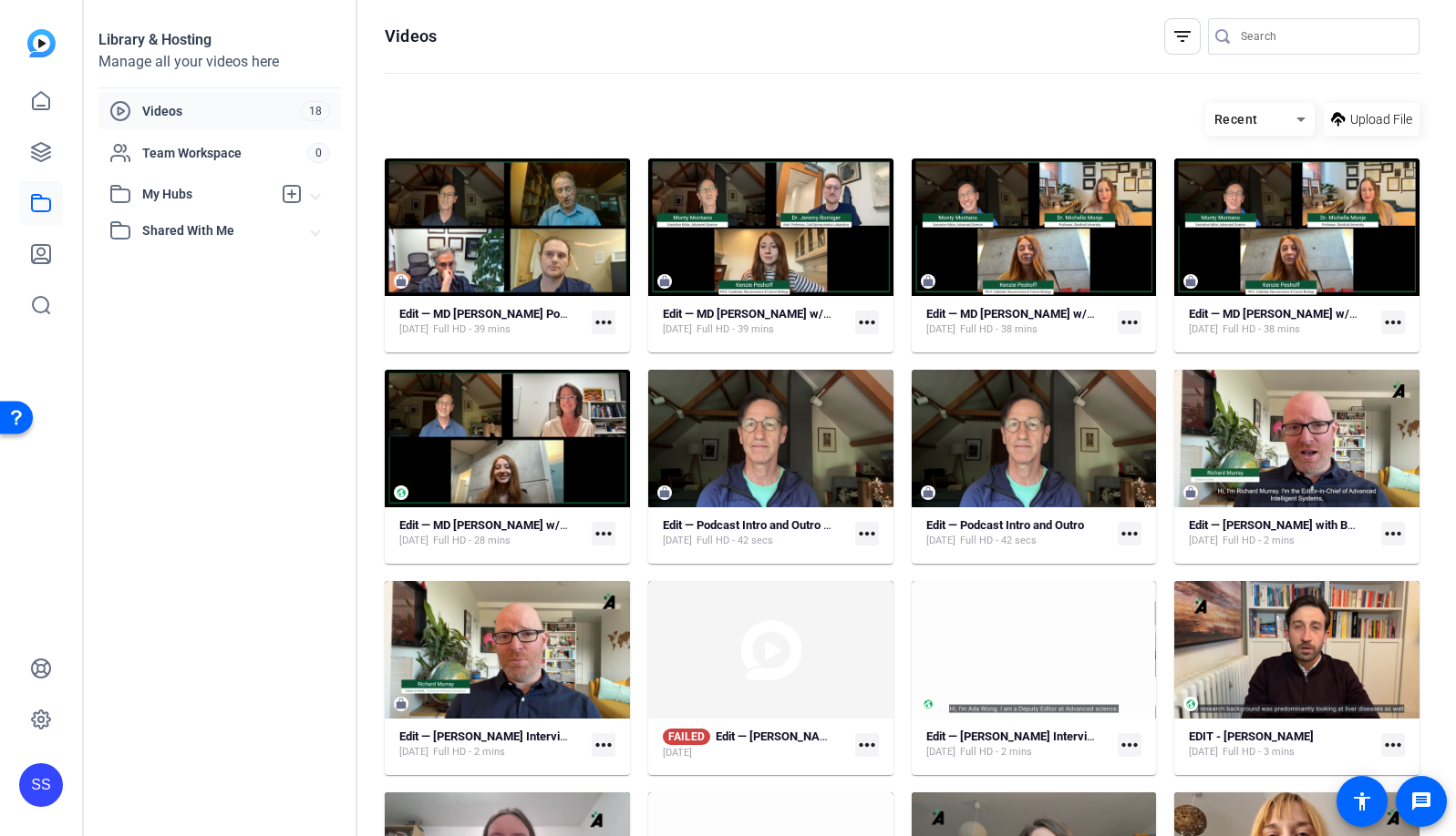
click at [599, 322] on mat-icon "more_horiz" at bounding box center [603, 322] width 23 height 23
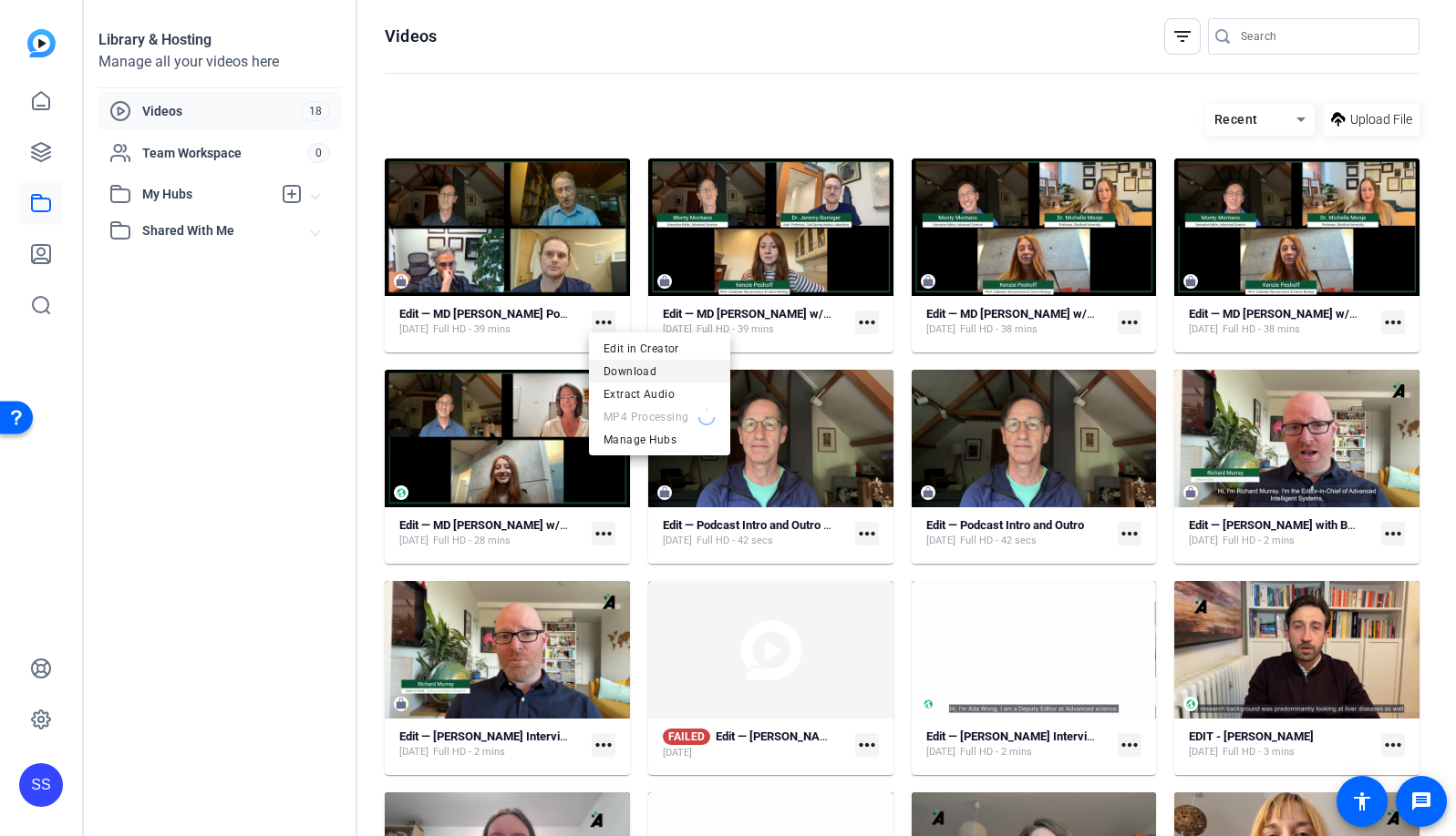
click at [627, 370] on span "Download" at bounding box center [659, 372] width 112 height 22
